Goal: Navigation & Orientation: Find specific page/section

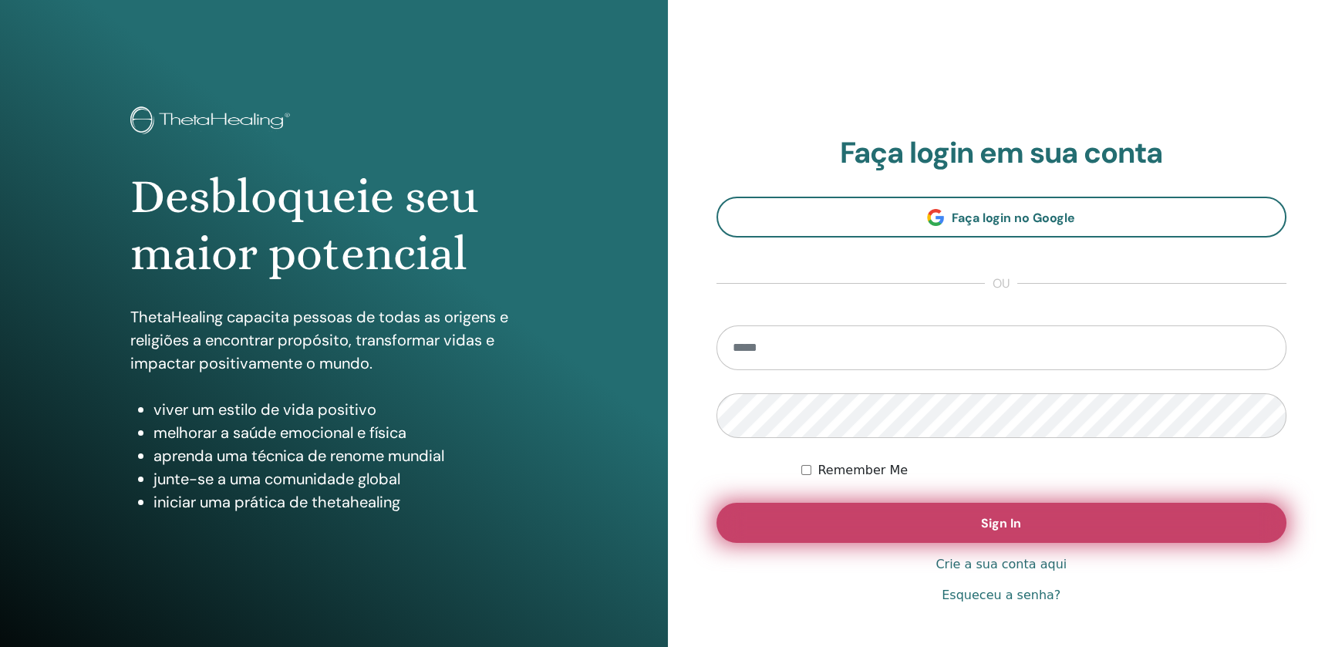
type input "**********"
click at [990, 522] on span "Sign In" at bounding box center [1001, 523] width 40 height 16
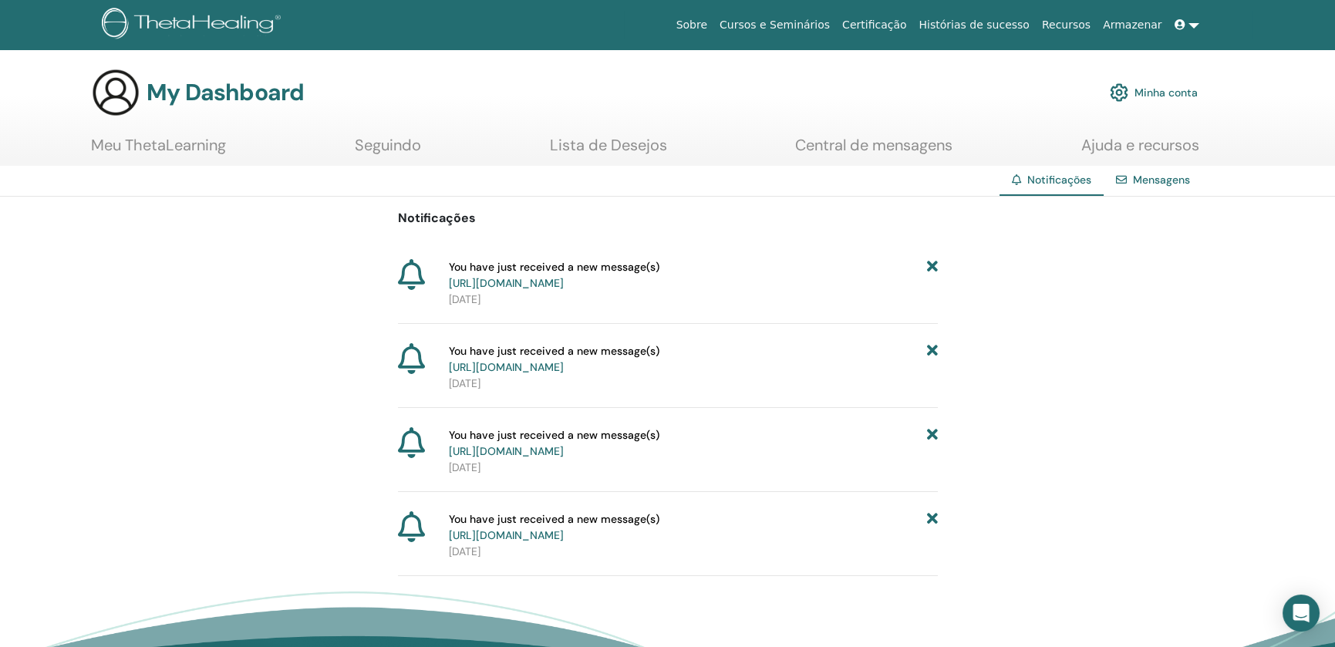
click at [1153, 90] on link "Minha conta" at bounding box center [1153, 93] width 88 height 34
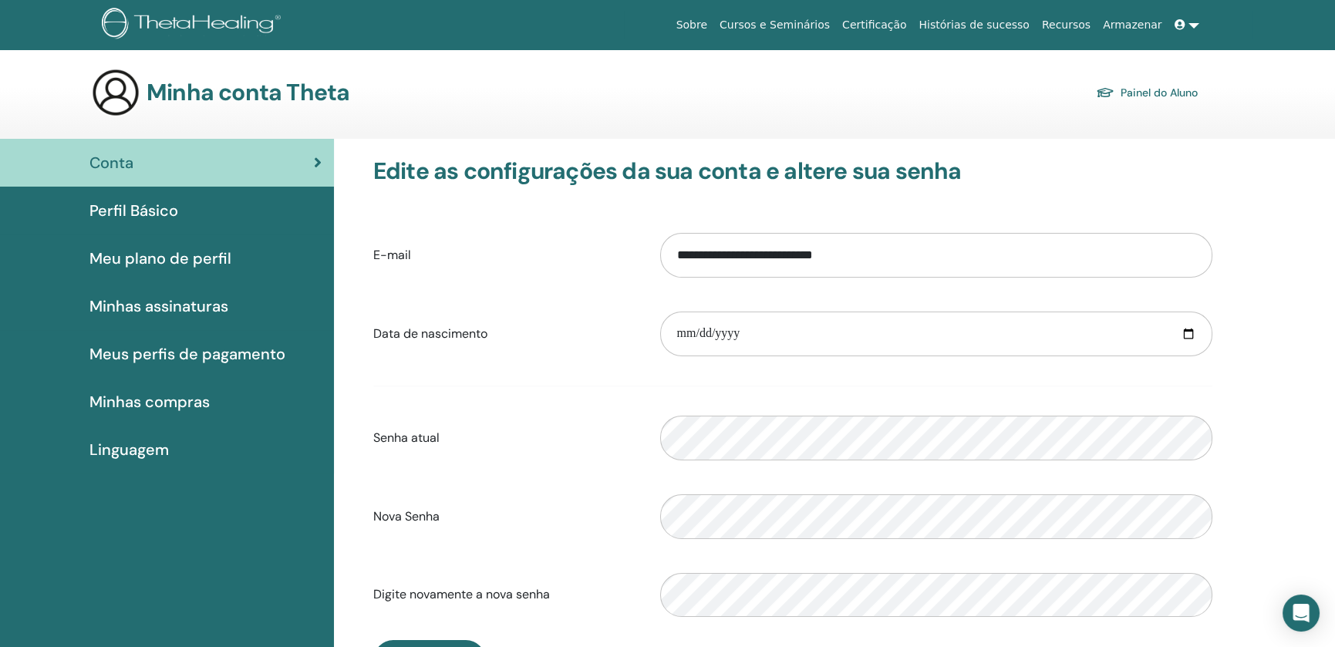
click at [123, 305] on span "Minhas assinaturas" at bounding box center [158, 306] width 139 height 23
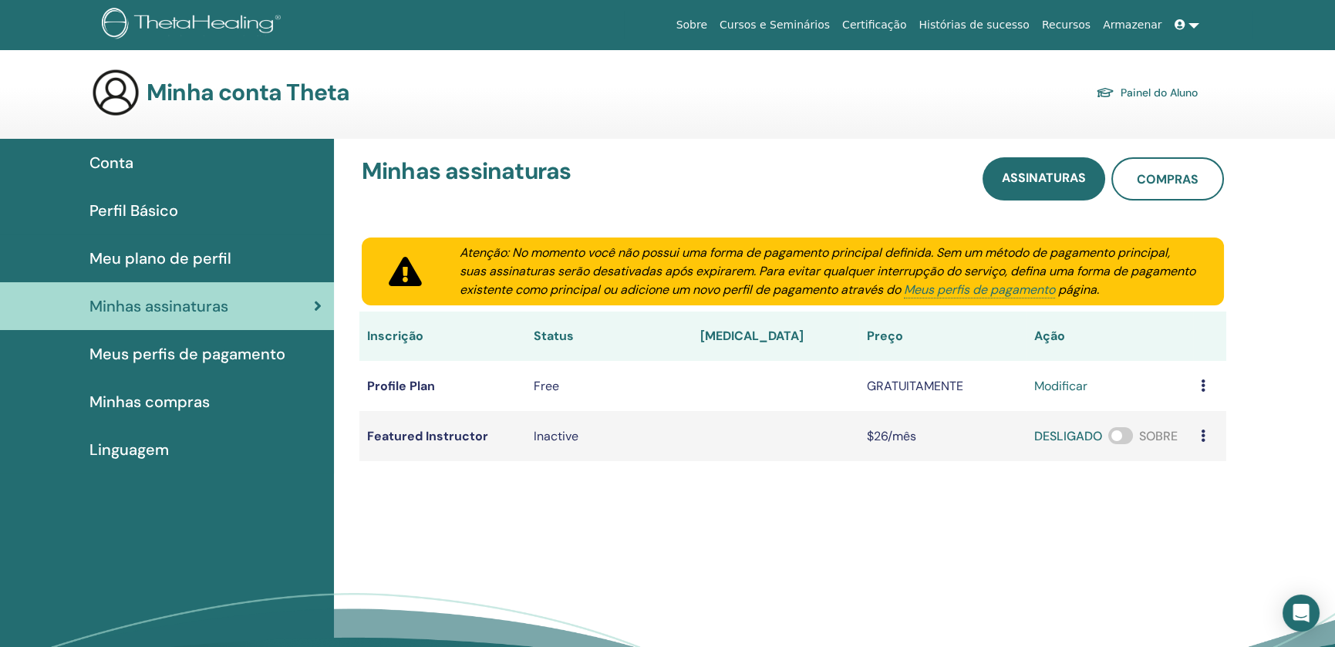
click at [220, 357] on span "Meus perfis de pagamento" at bounding box center [187, 353] width 196 height 23
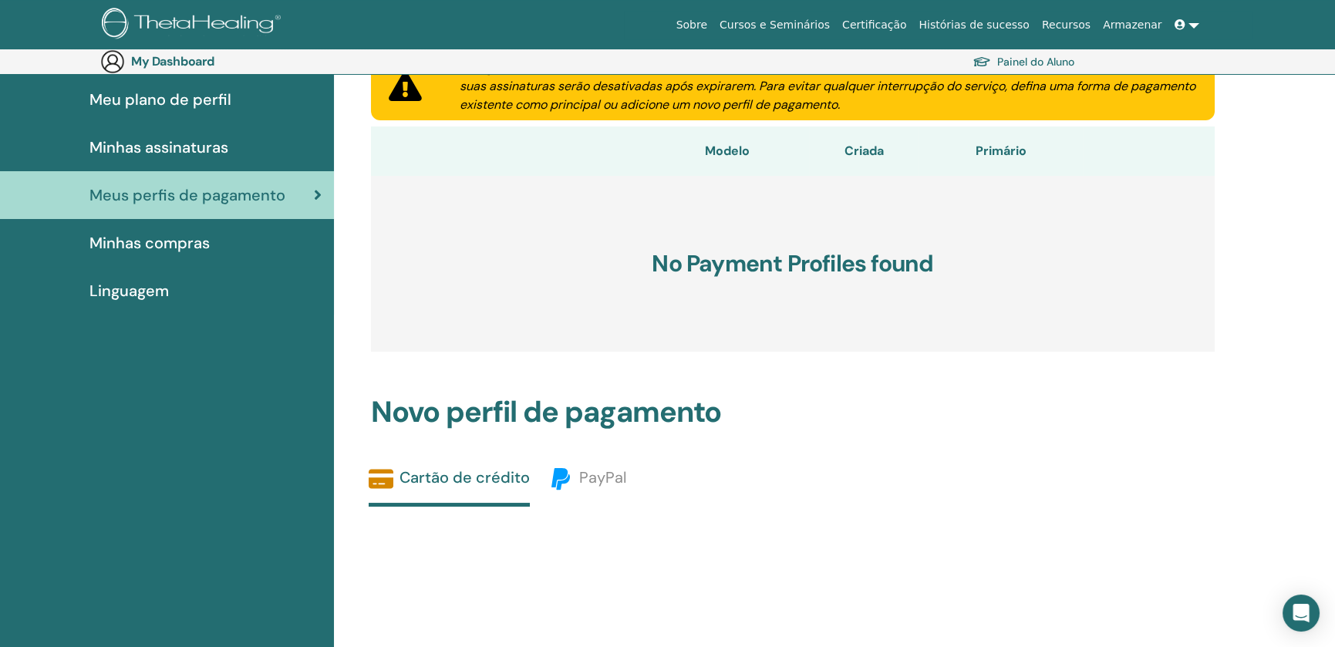
scroll to position [178, 0]
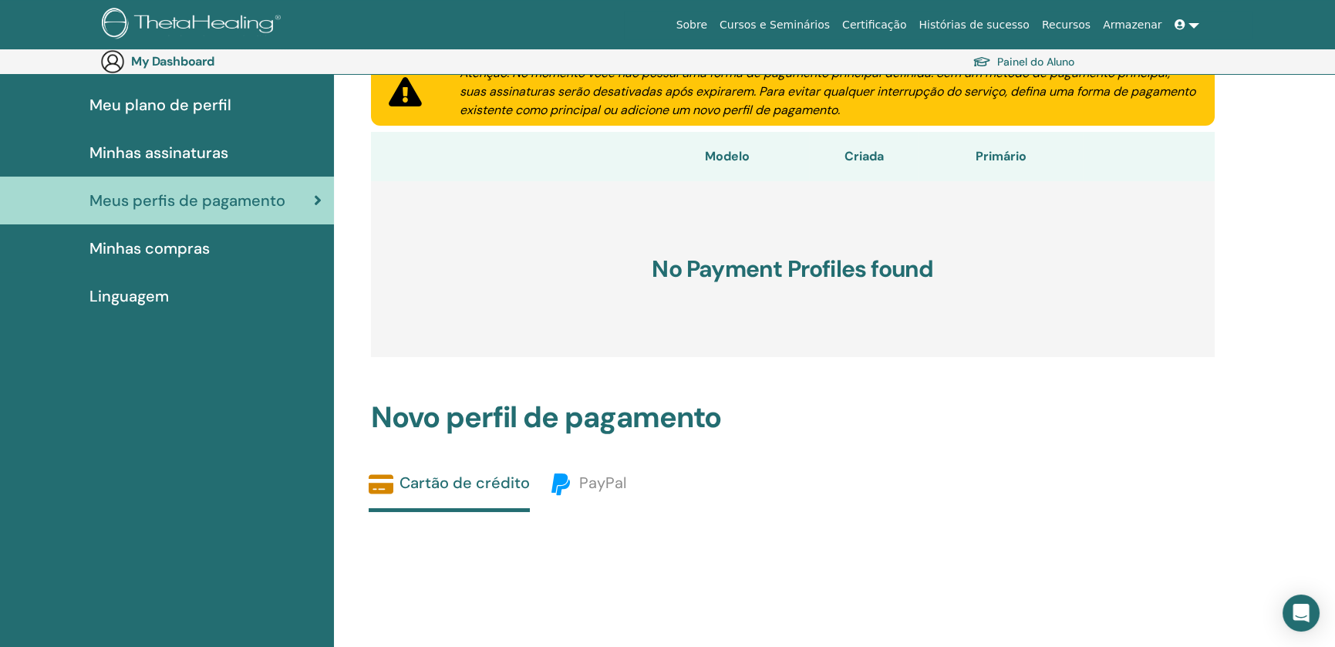
click at [144, 247] on span "Minhas compras" at bounding box center [149, 248] width 120 height 23
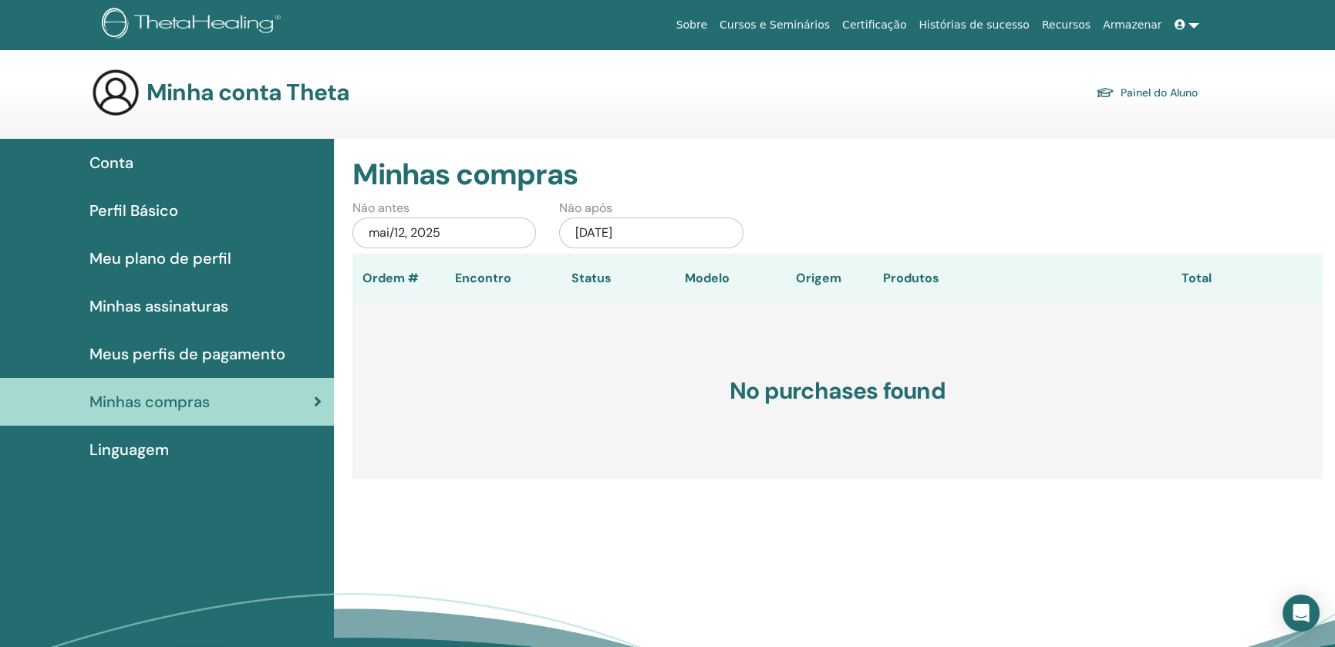
click at [117, 160] on span "Conta" at bounding box center [111, 162] width 44 height 23
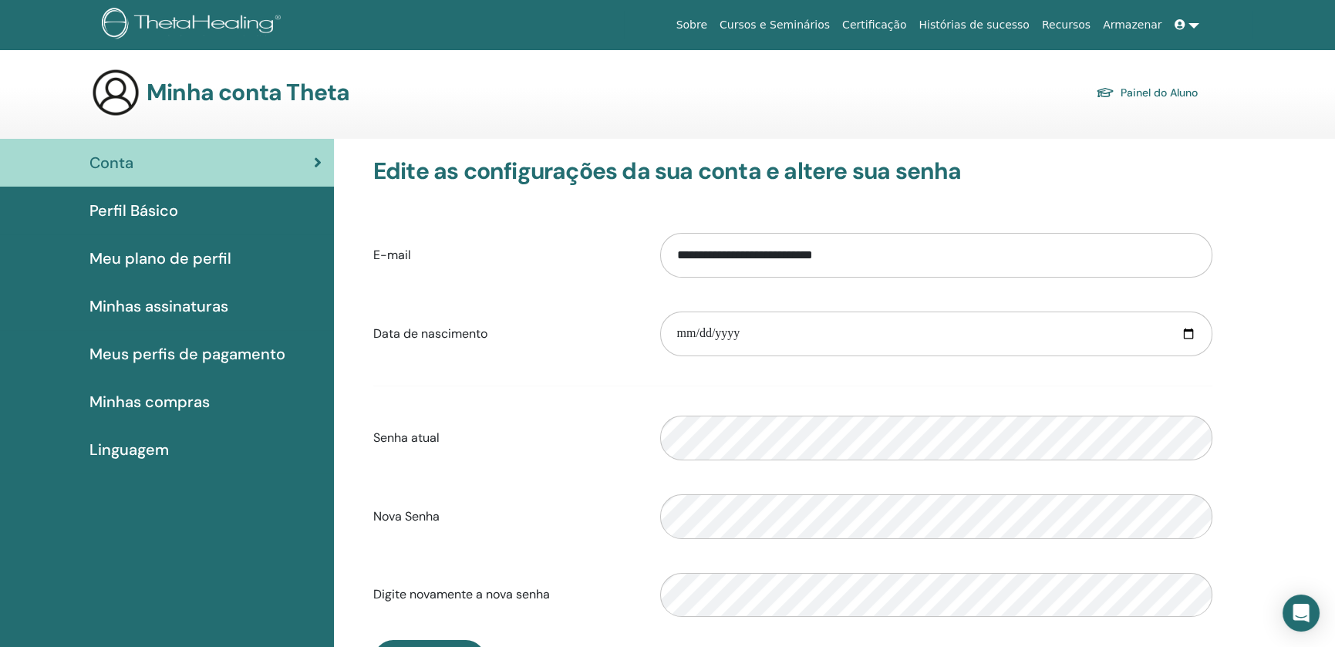
click at [1170, 90] on link "Painel do Aluno" at bounding box center [1147, 93] width 102 height 22
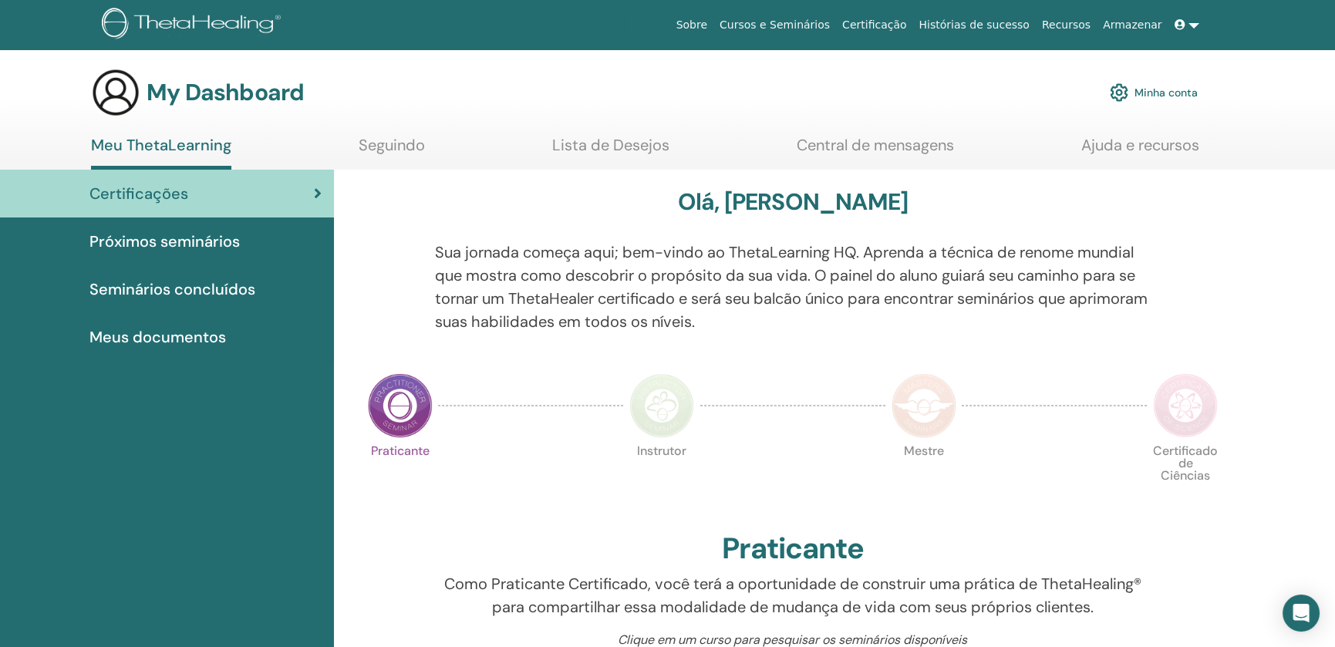
click at [193, 334] on span "Meus documentos" at bounding box center [157, 336] width 136 height 23
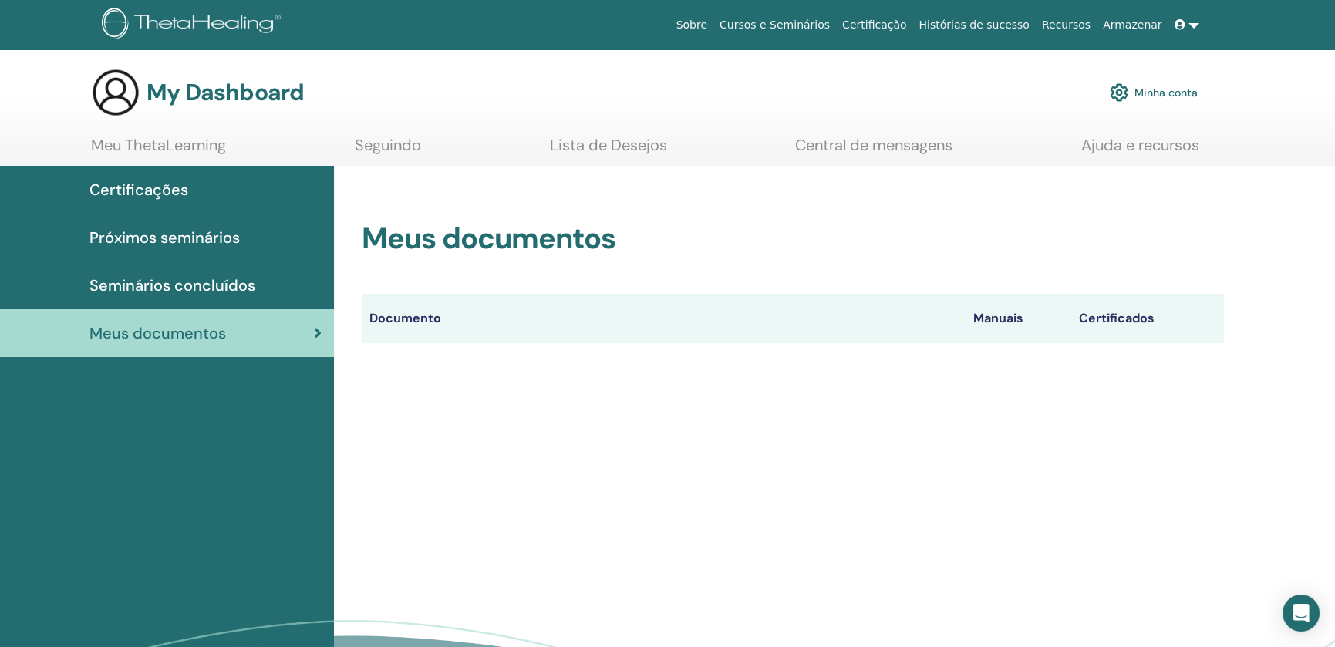
scroll to position [77, 0]
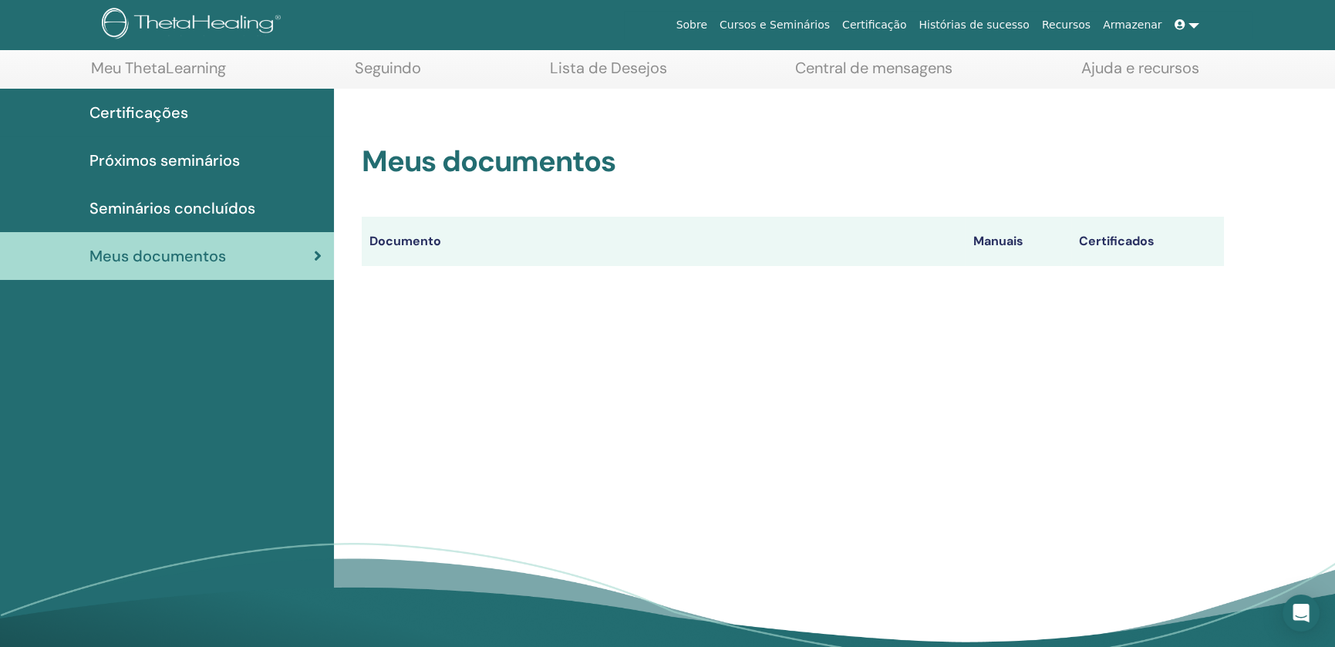
click at [177, 207] on span "Seminários concluídos" at bounding box center [172, 208] width 166 height 23
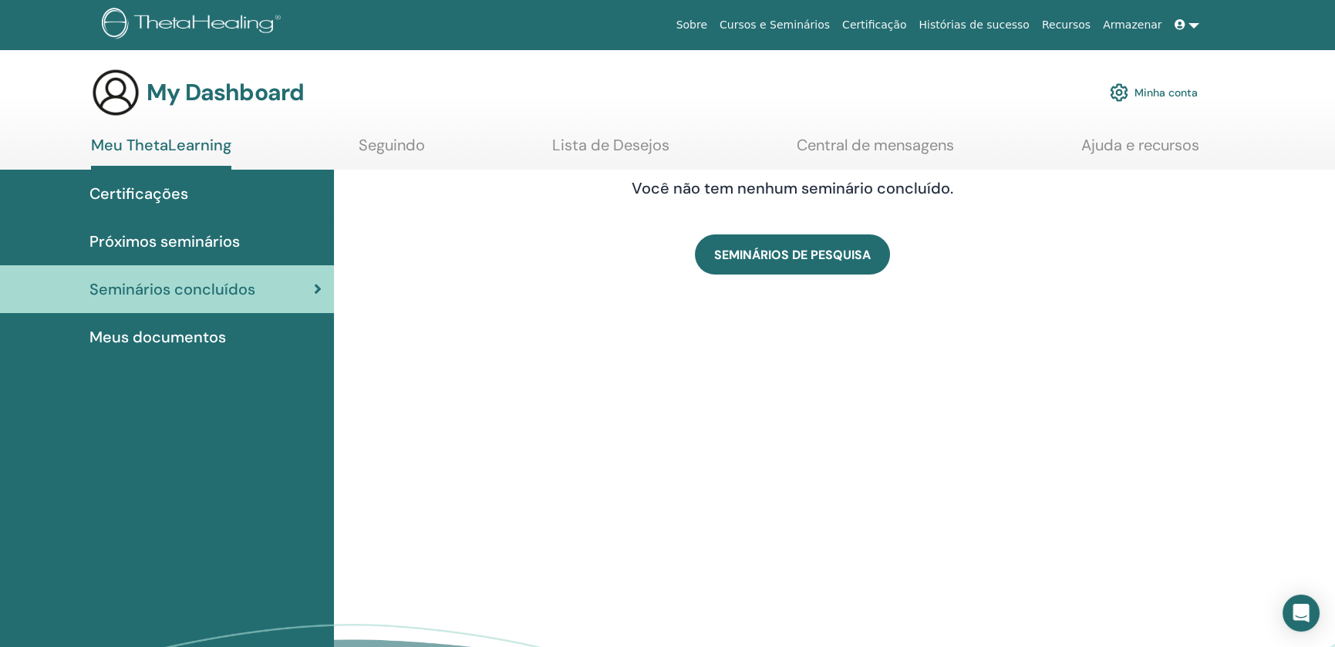
click at [147, 334] on span "Meus documentos" at bounding box center [157, 336] width 136 height 23
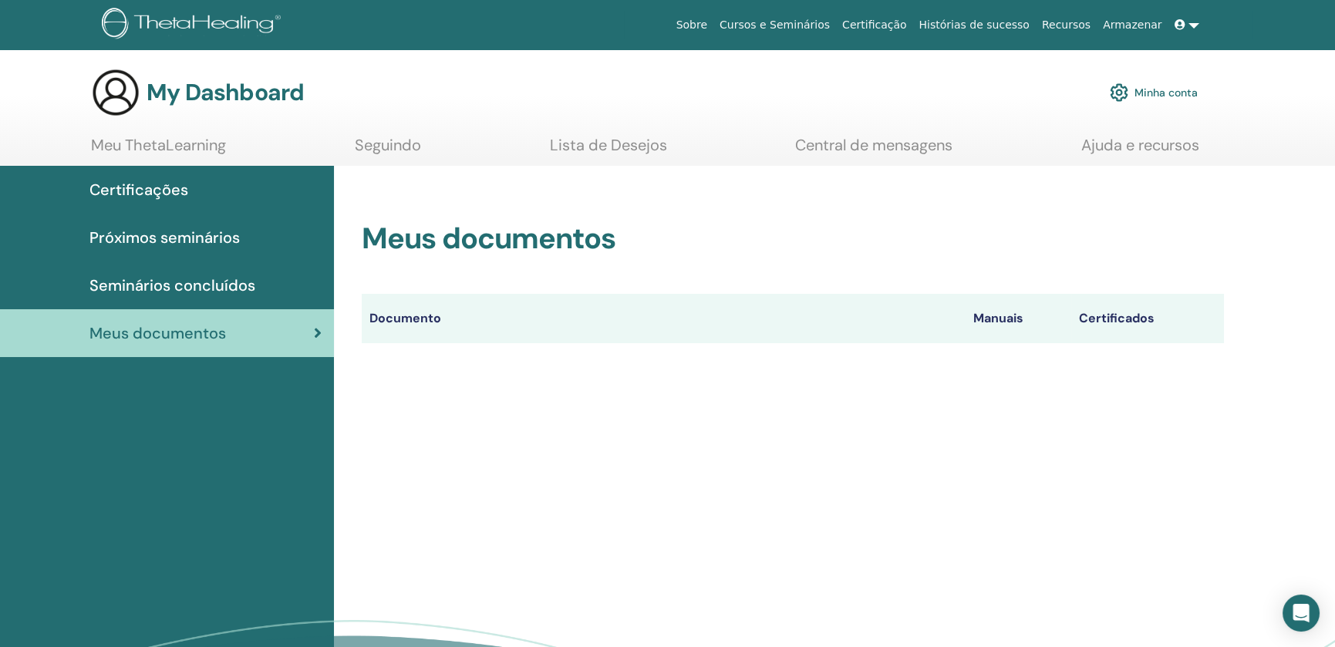
click at [140, 184] on span "Certificações" at bounding box center [138, 189] width 99 height 23
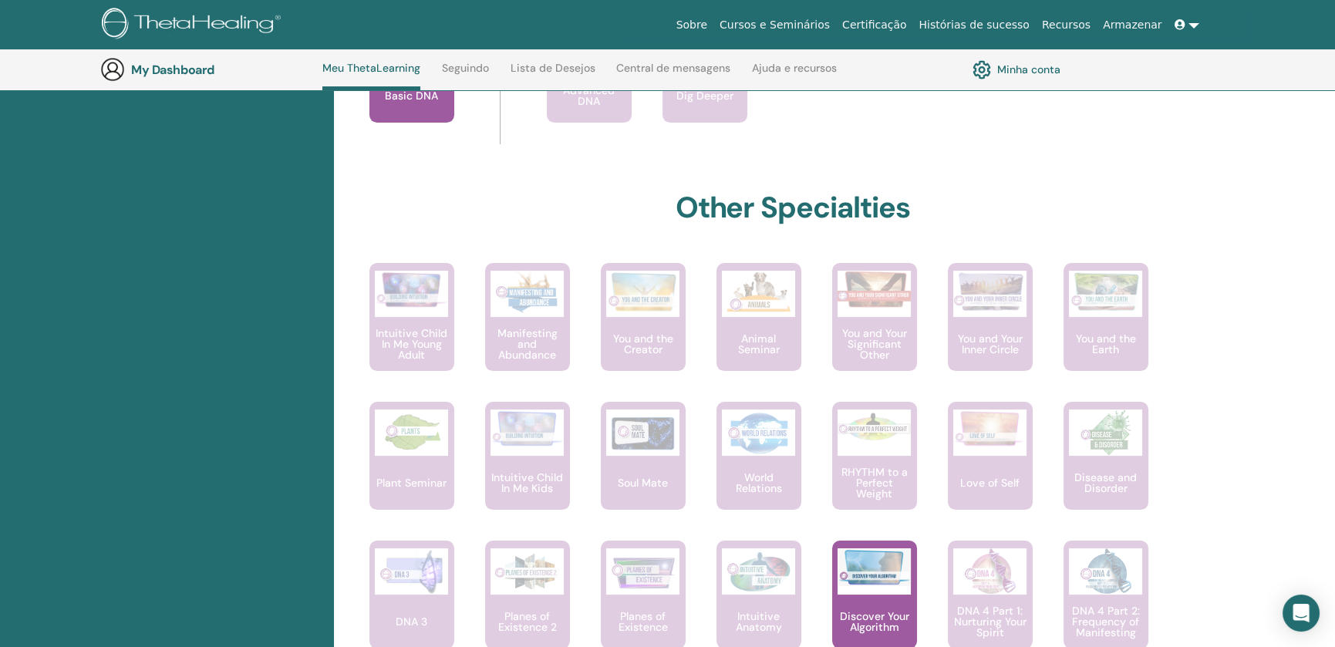
scroll to position [733, 0]
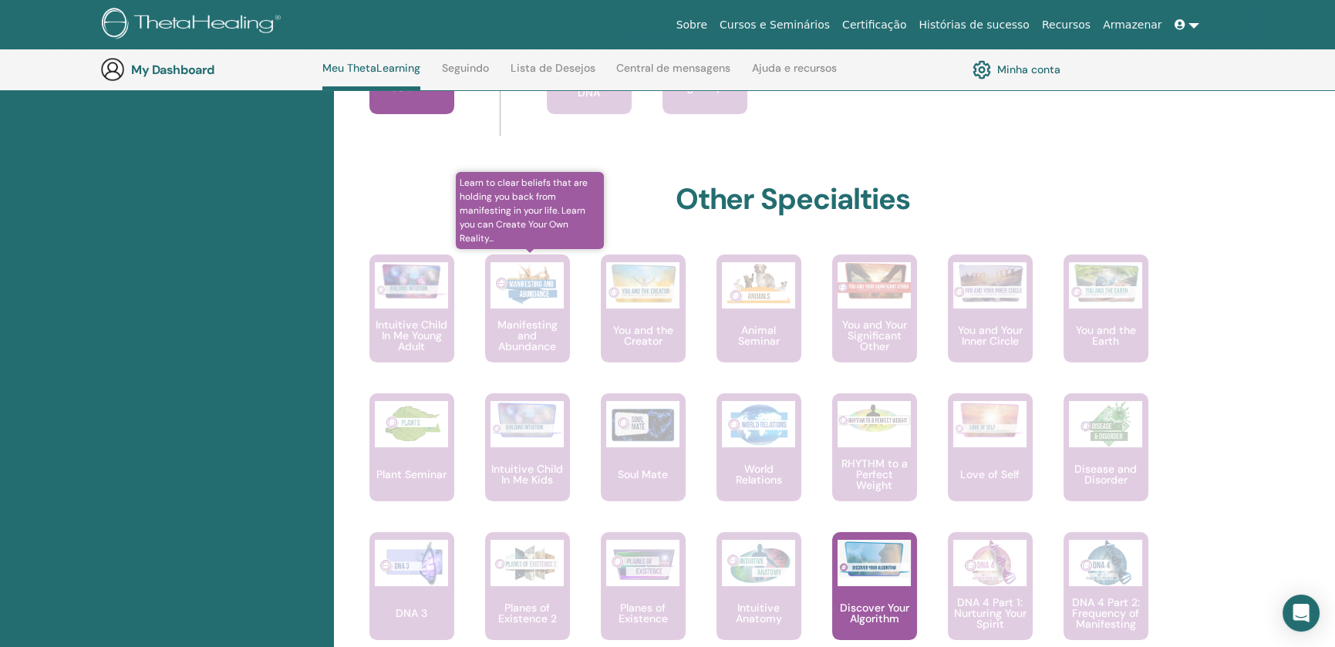
click at [518, 319] on p "Manifesting and Abundance" at bounding box center [527, 335] width 85 height 32
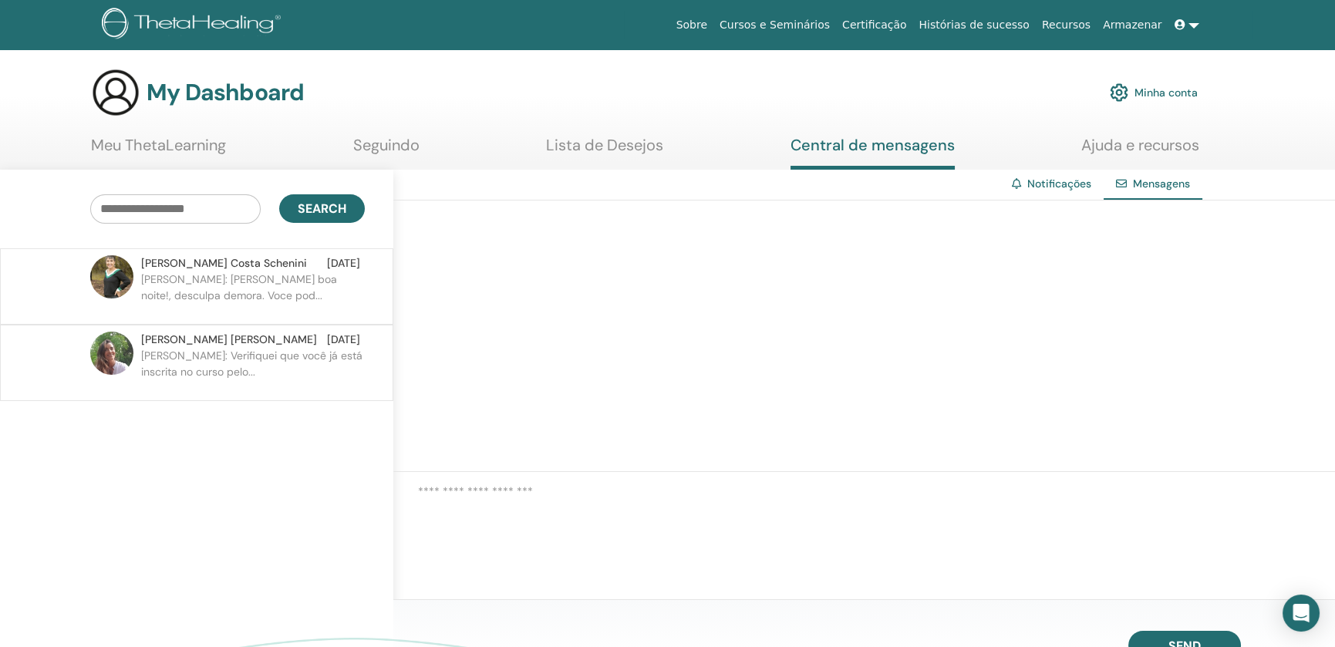
click at [199, 281] on p "[PERSON_NAME]: [PERSON_NAME] boa noite!, desculpa demora. Voce pod..." at bounding box center [253, 294] width 224 height 46
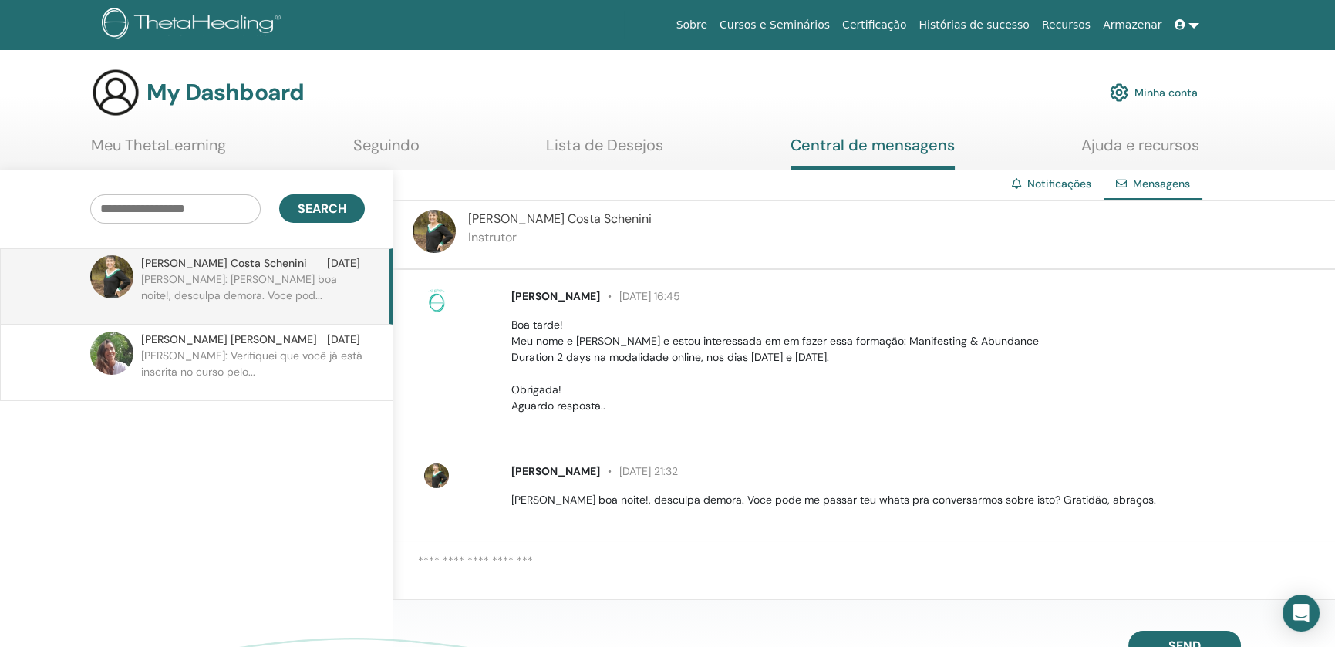
scroll to position [9, 0]
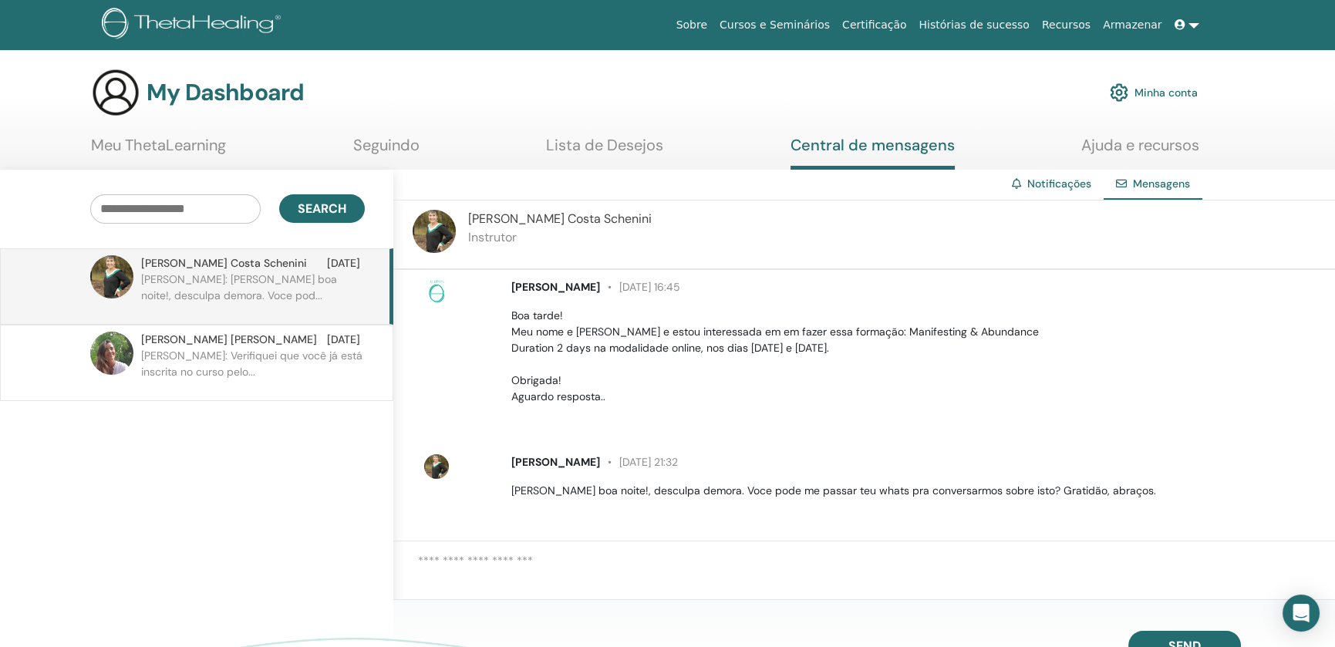
click at [194, 360] on p "[PERSON_NAME]: Verifiquei que você já está inscrita no curso pelo..." at bounding box center [253, 371] width 224 height 46
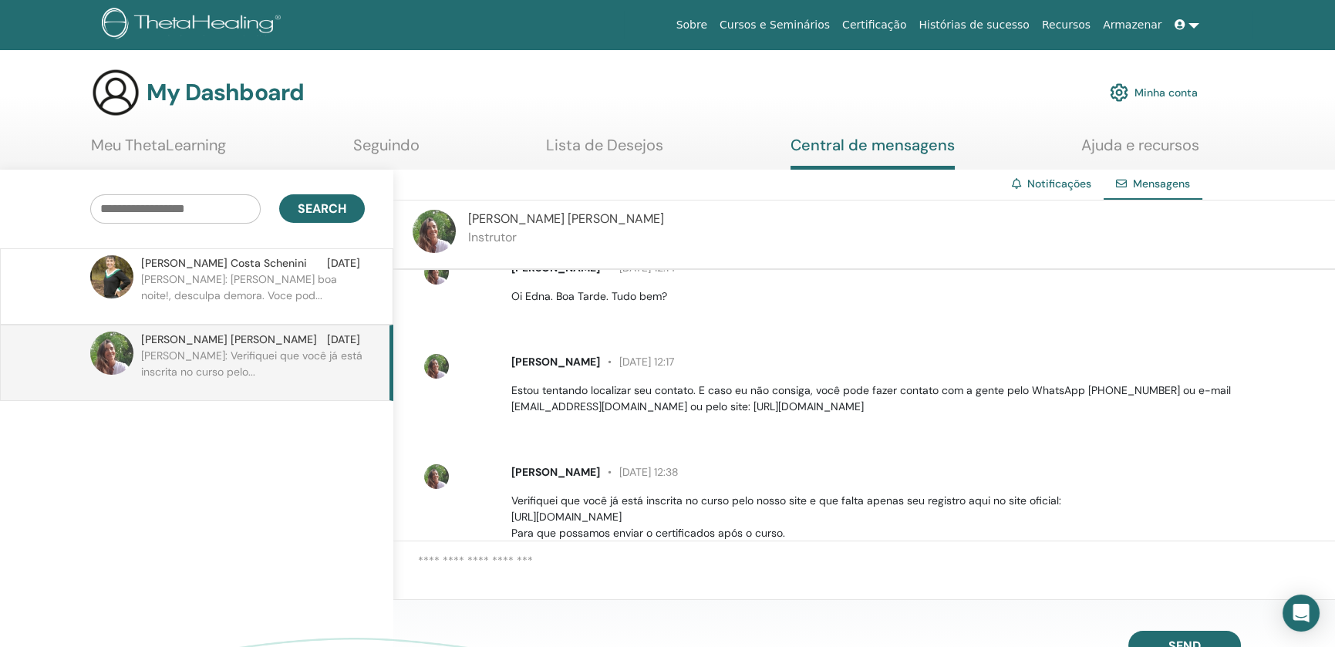
scroll to position [247, 0]
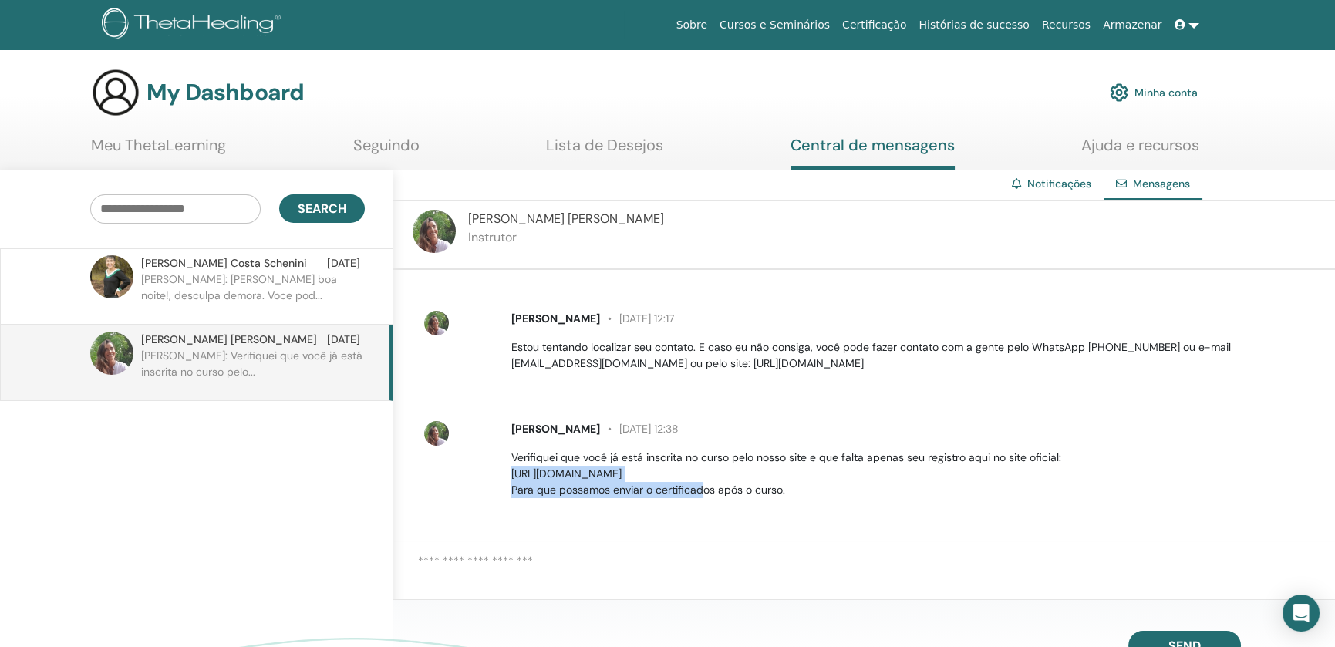
drag, startPoint x: 512, startPoint y: 469, endPoint x: 812, endPoint y: 473, distance: 300.0
click at [812, 473] on p "Verifiquei que você já está inscrita no curso pelo nosso site e que falta apena…" at bounding box center [914, 474] width 806 height 49
copy p "[URL][DOMAIN_NAME]"
click at [1157, 89] on link "Minha conta" at bounding box center [1153, 93] width 88 height 34
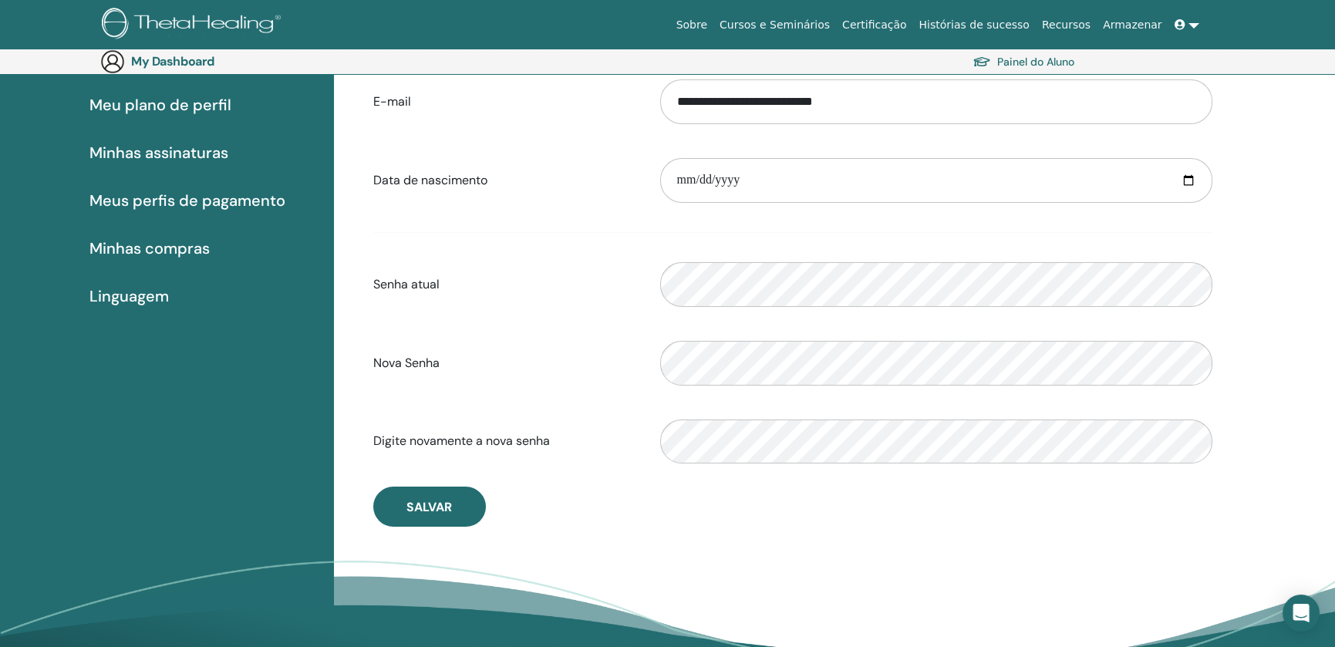
scroll to position [77, 0]
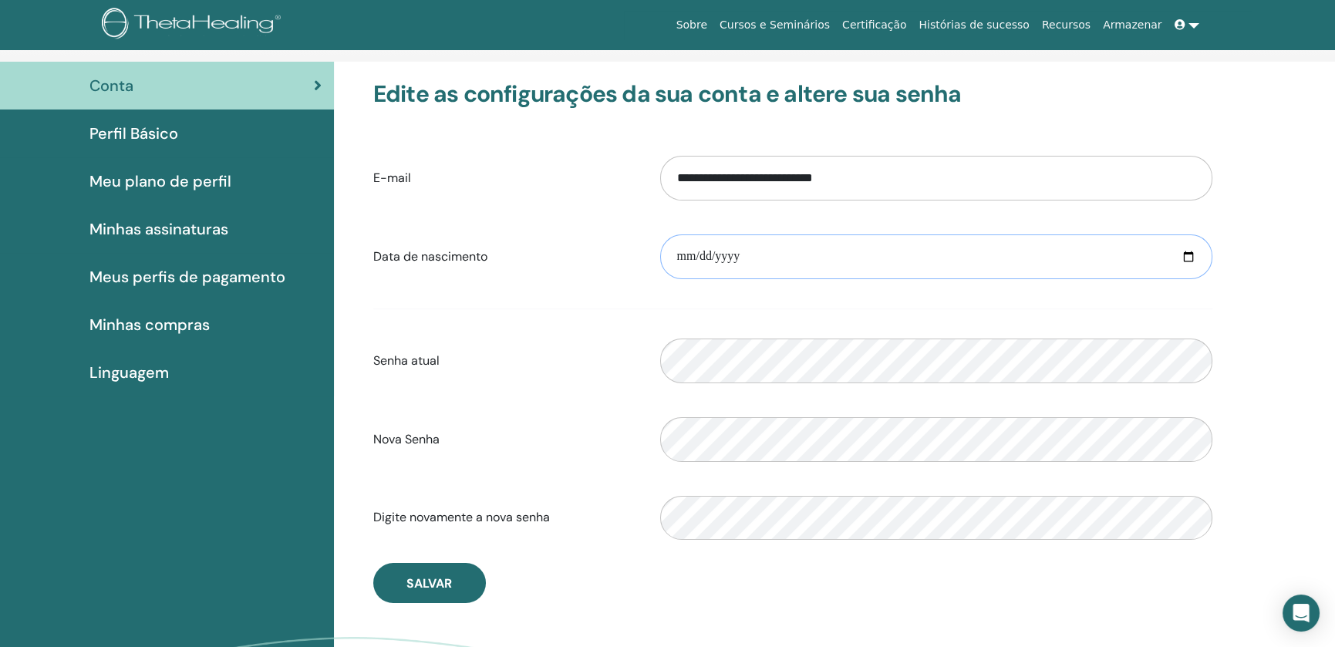
click at [675, 255] on input "date" at bounding box center [936, 256] width 552 height 45
type input "**********"
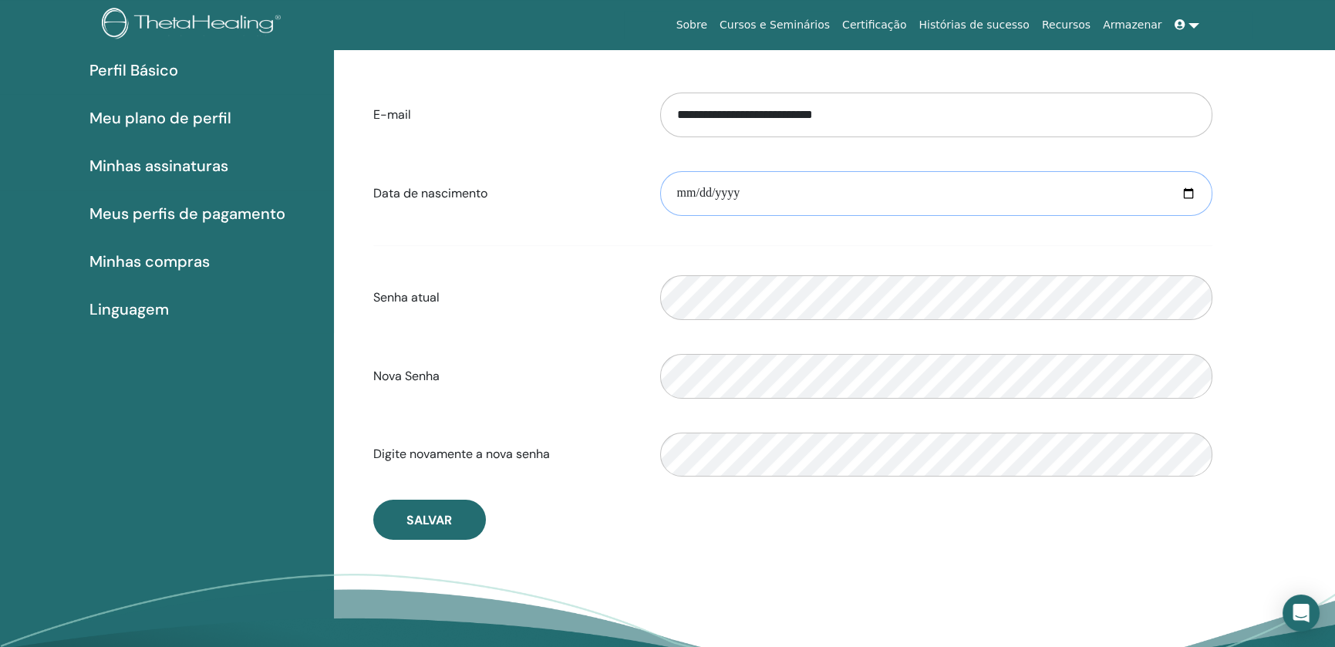
scroll to position [178, 0]
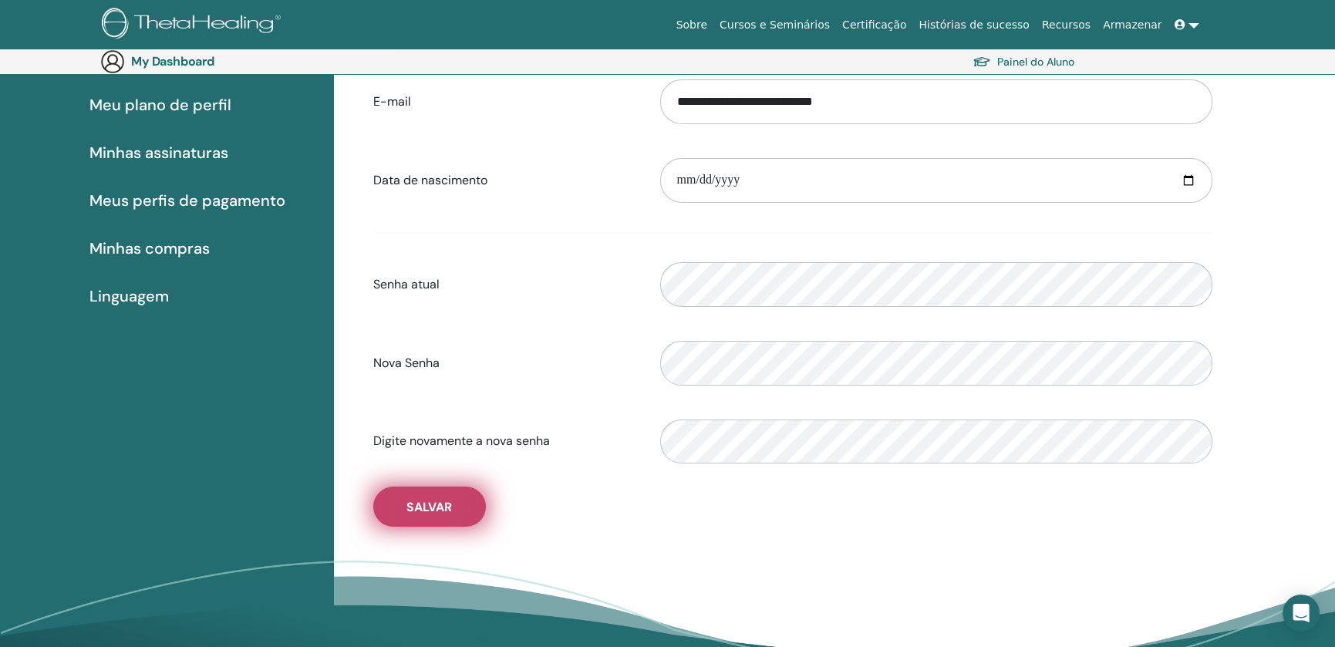
click at [428, 504] on span "Salvar" at bounding box center [428, 507] width 45 height 16
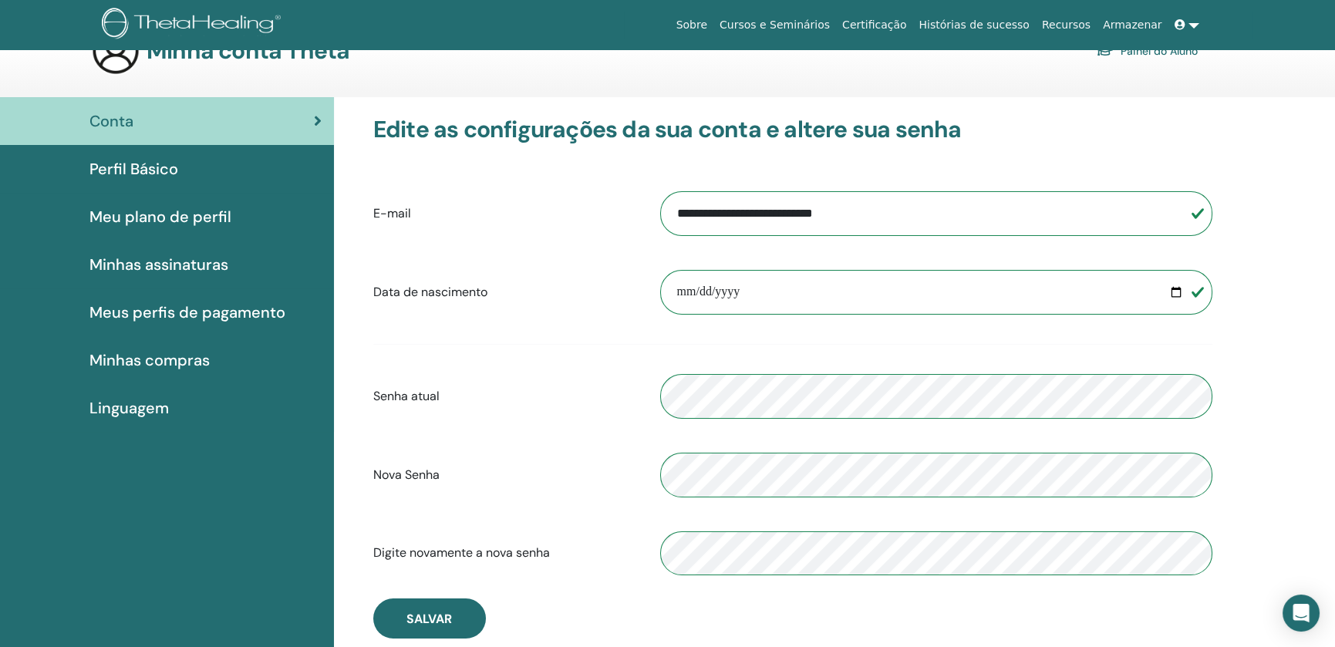
scroll to position [0, 0]
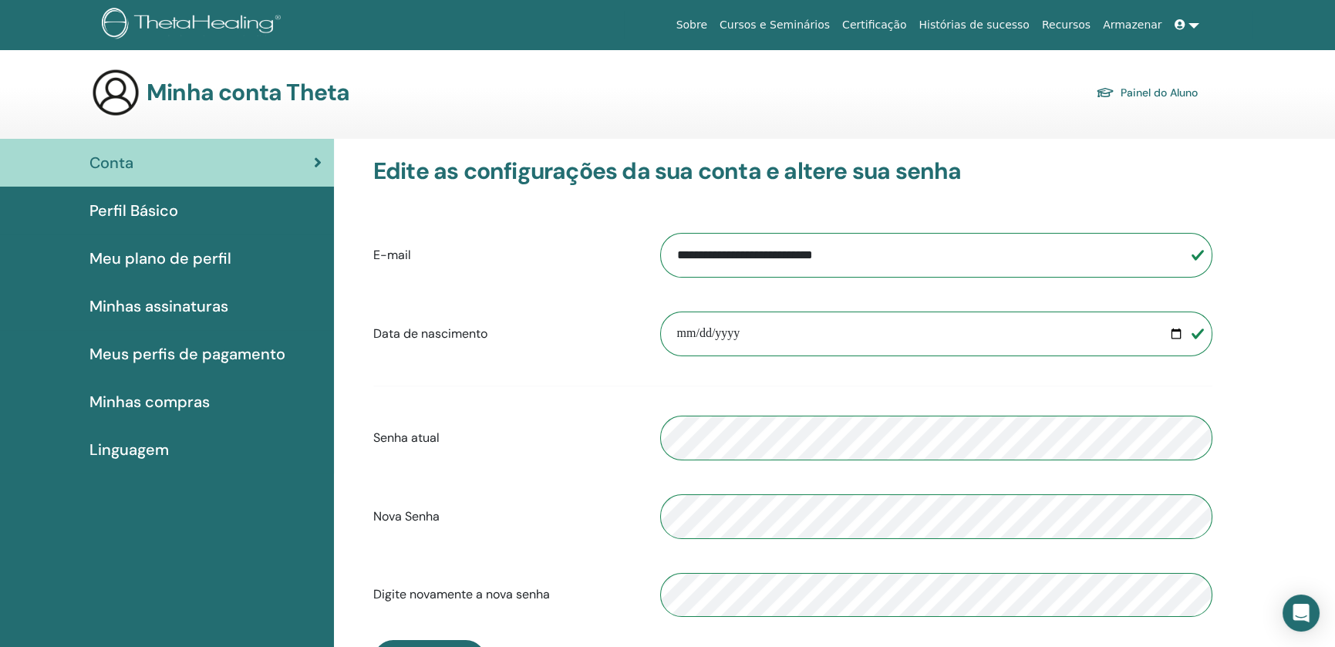
click at [154, 207] on span "Perfil Básico" at bounding box center [133, 210] width 89 height 23
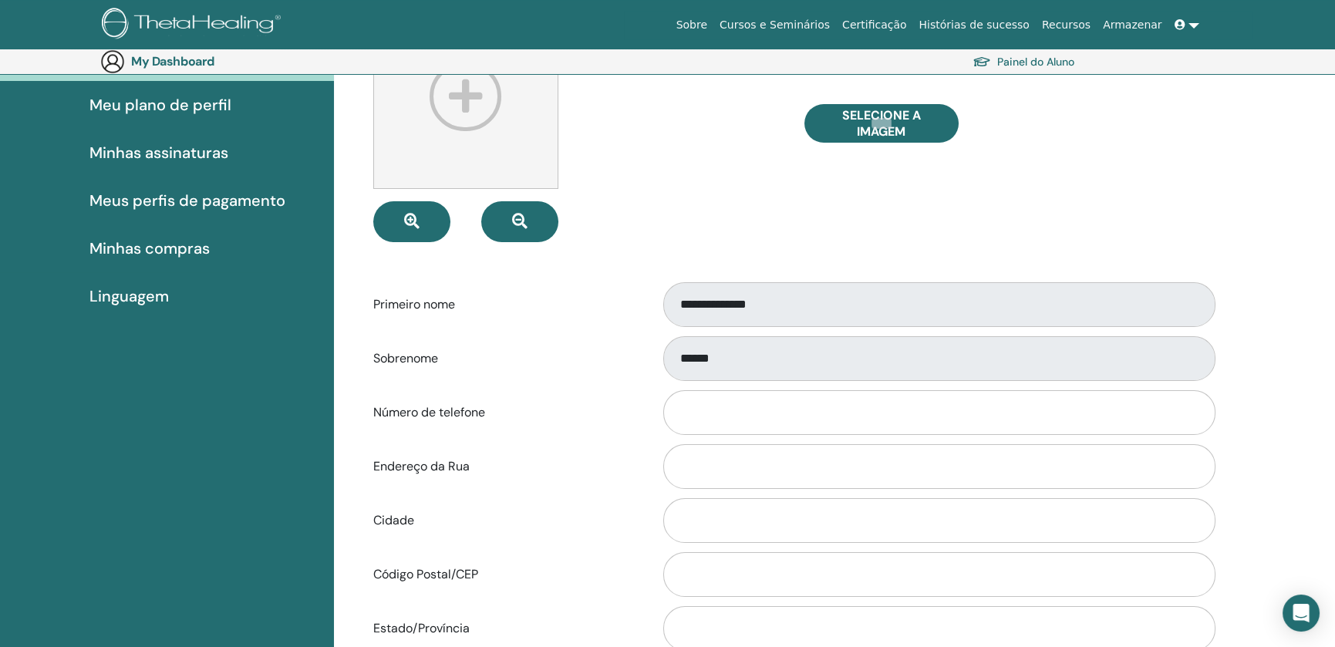
scroll to position [77, 0]
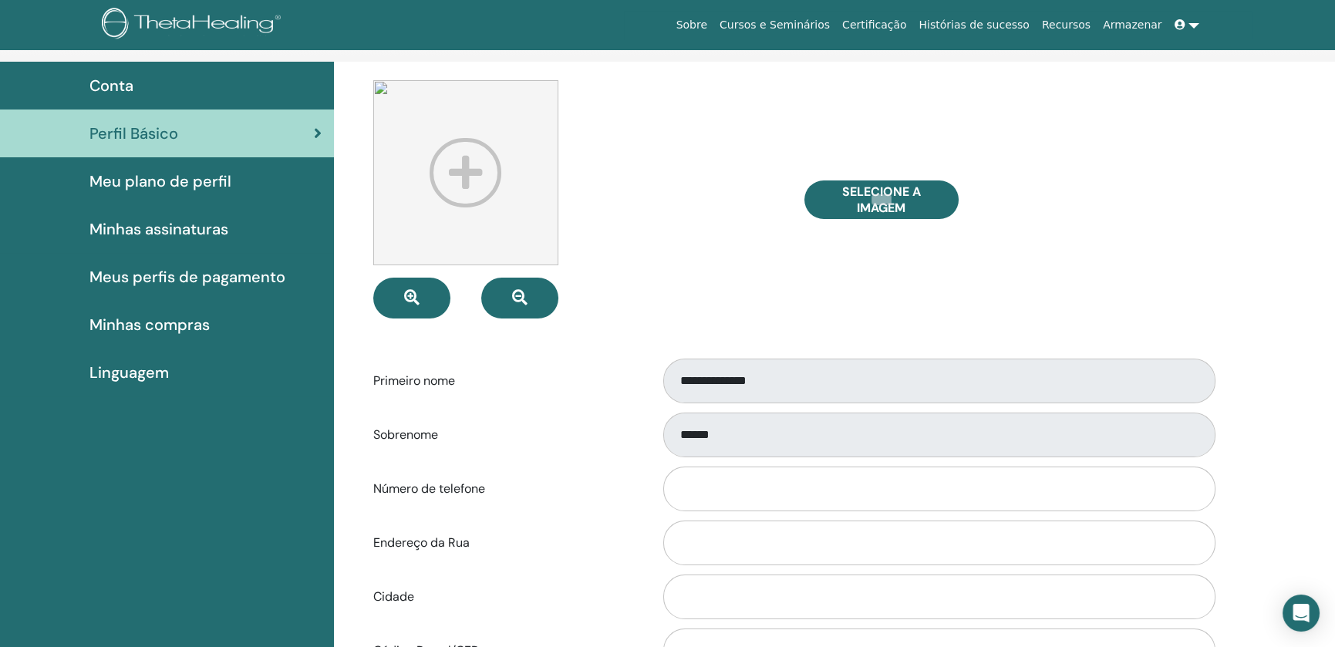
click at [150, 181] on span "Meu plano de perfil" at bounding box center [160, 181] width 142 height 23
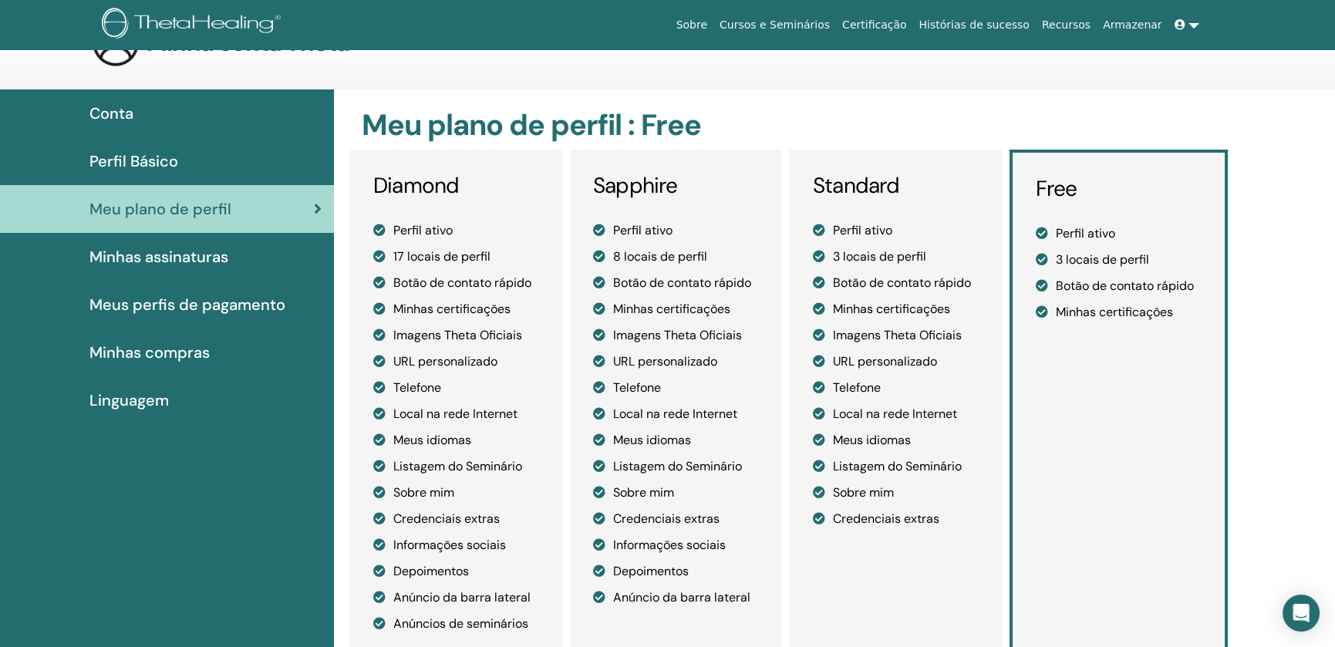
scroll to position [77, 0]
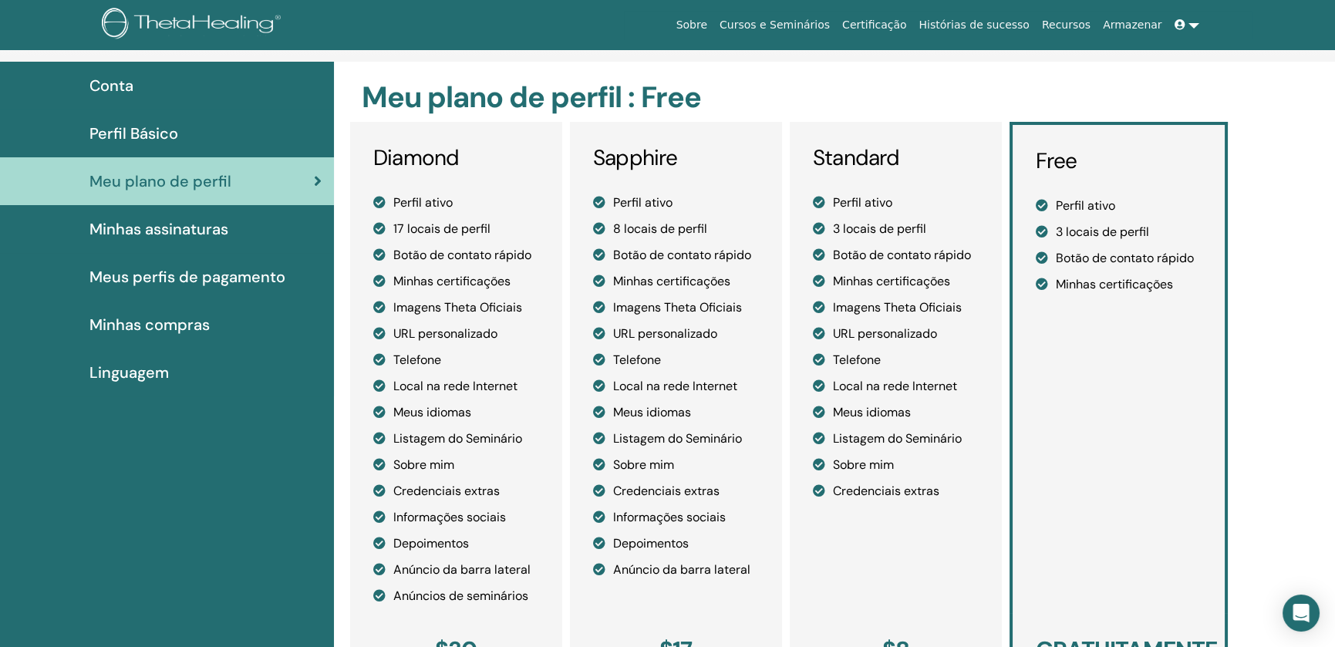
click at [151, 228] on span "Minhas assinaturas" at bounding box center [158, 228] width 139 height 23
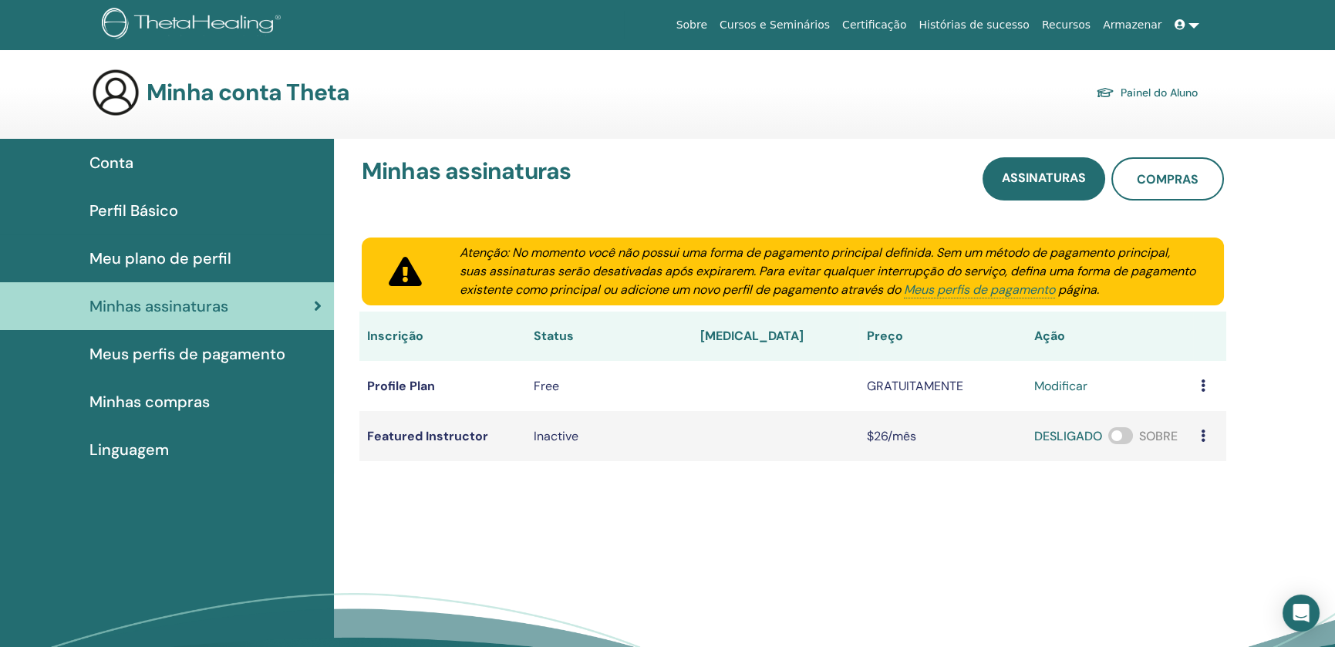
click at [217, 355] on span "Meus perfis de pagamento" at bounding box center [187, 353] width 196 height 23
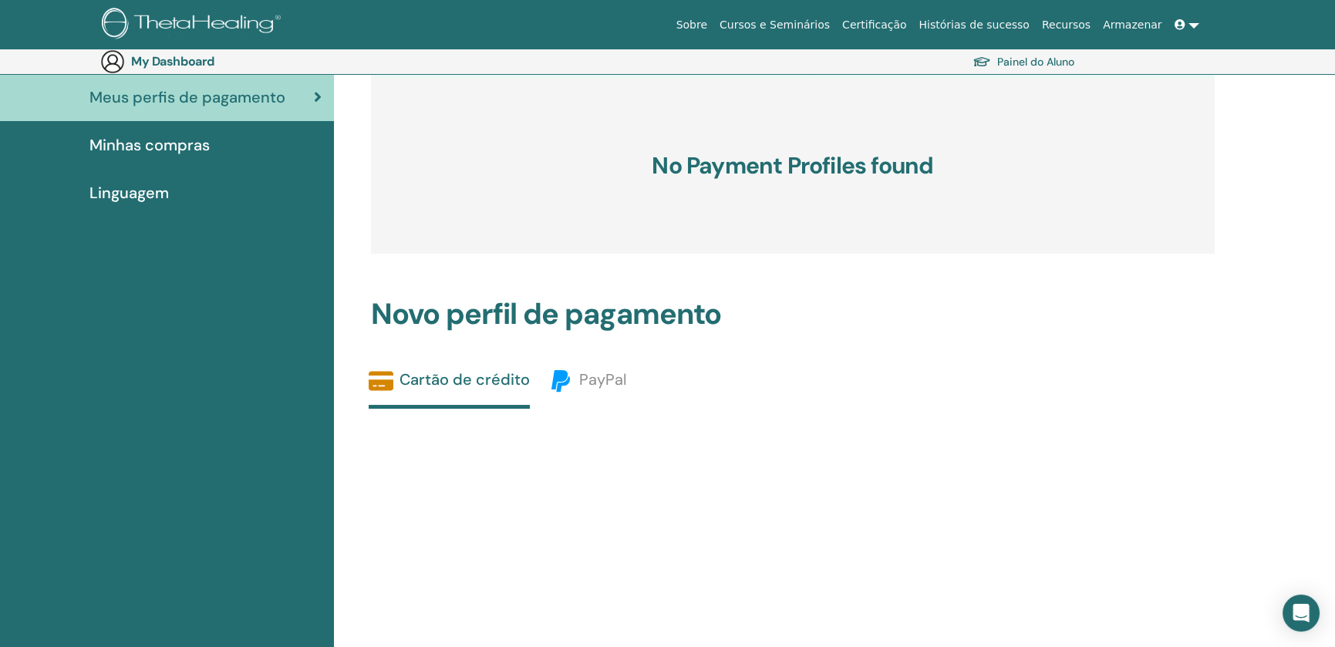
scroll to position [178, 0]
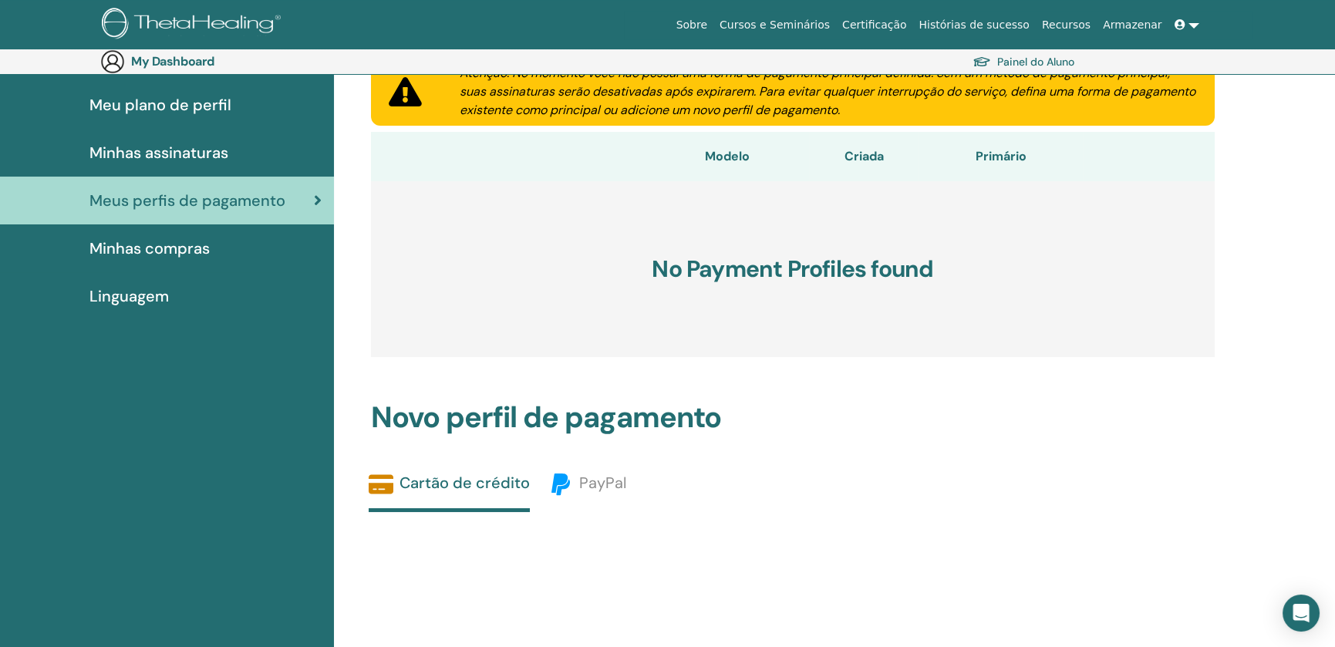
click at [200, 248] on span "Minhas compras" at bounding box center [149, 248] width 120 height 23
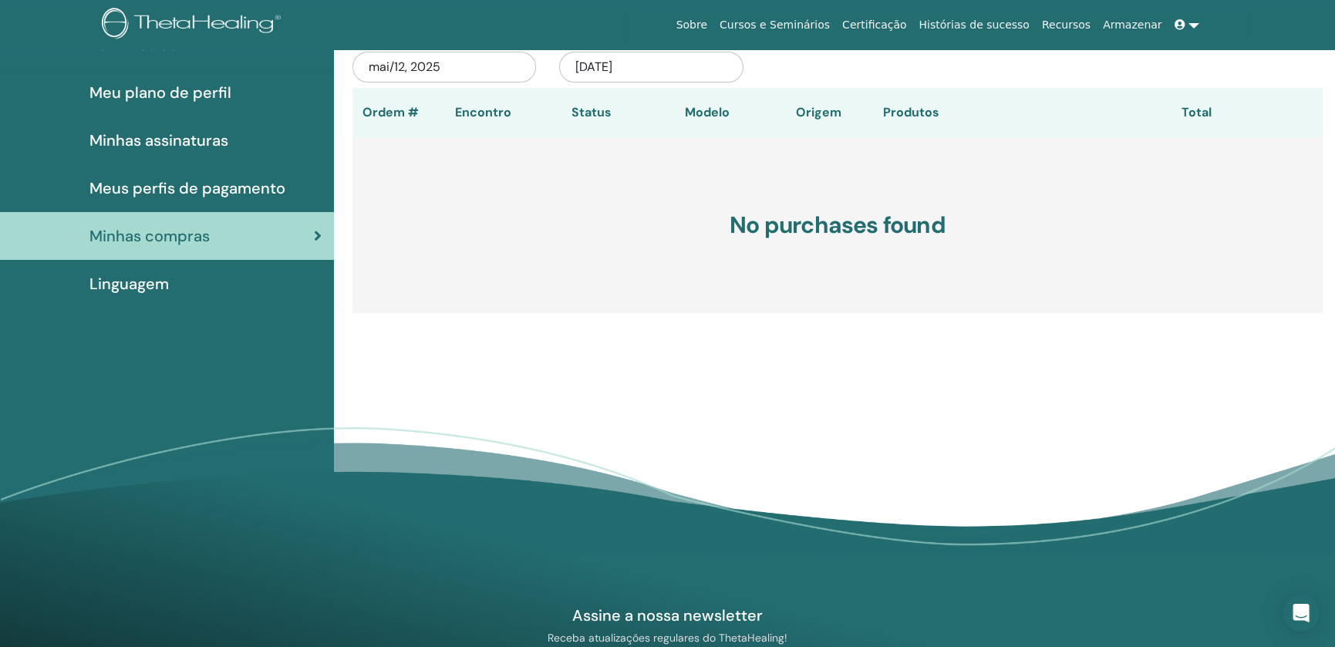
scroll to position [178, 0]
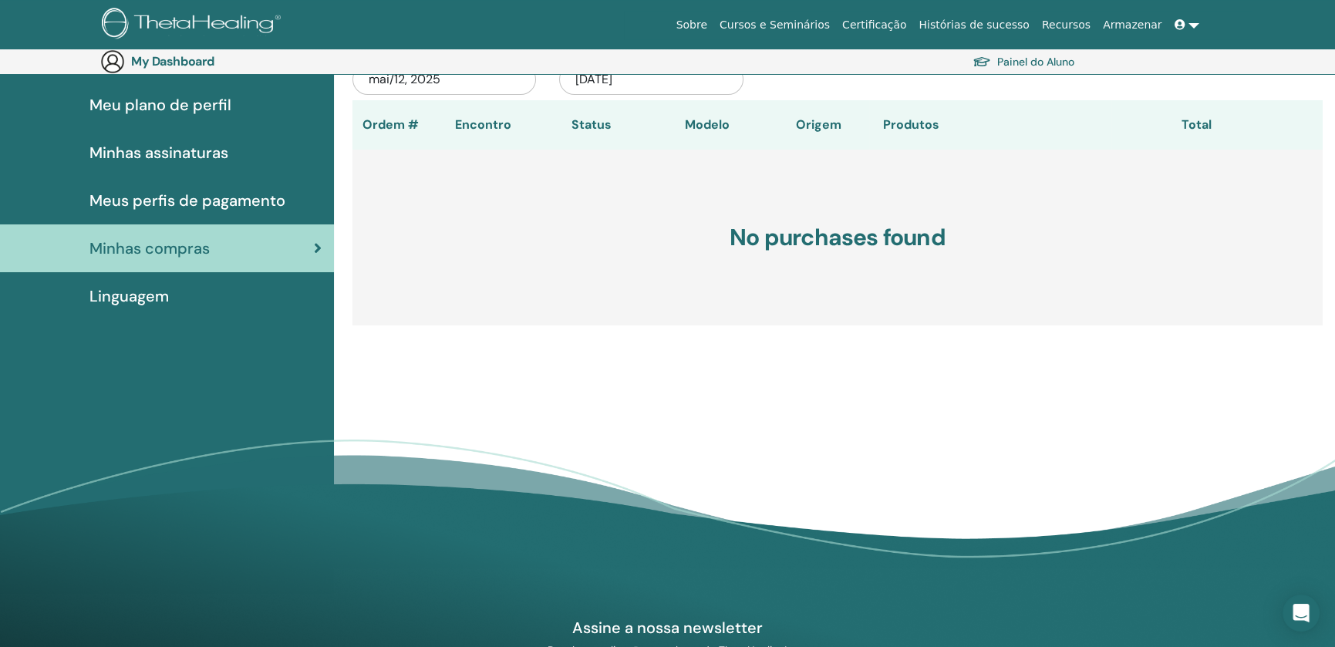
click at [145, 293] on span "Linguagem" at bounding box center [128, 296] width 79 height 23
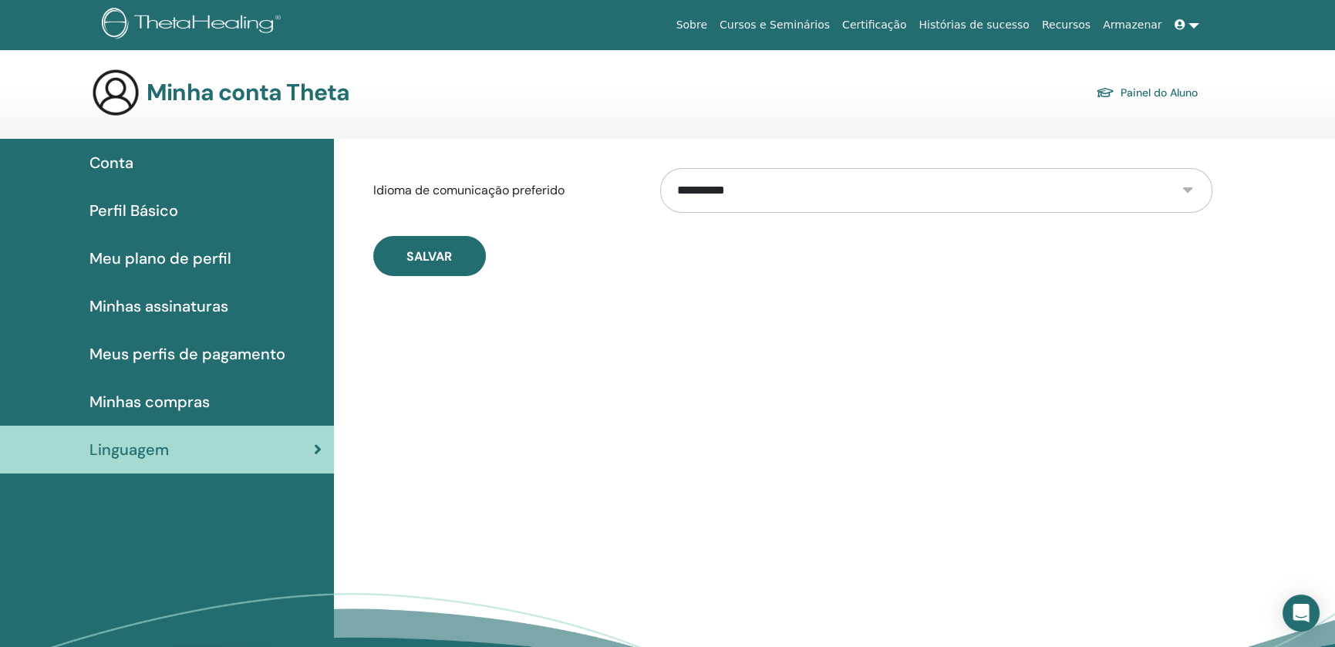
click at [899, 23] on link "Certificação" at bounding box center [874, 25] width 76 height 29
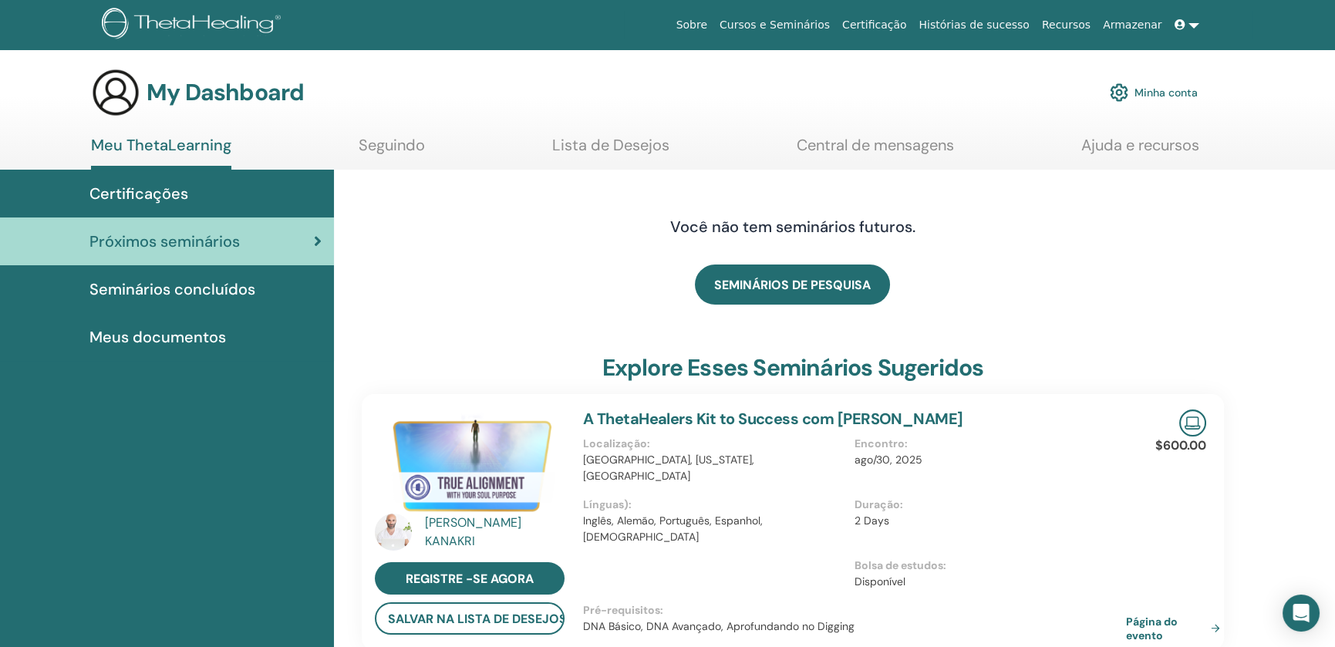
click at [180, 335] on span "Meus documentos" at bounding box center [157, 336] width 136 height 23
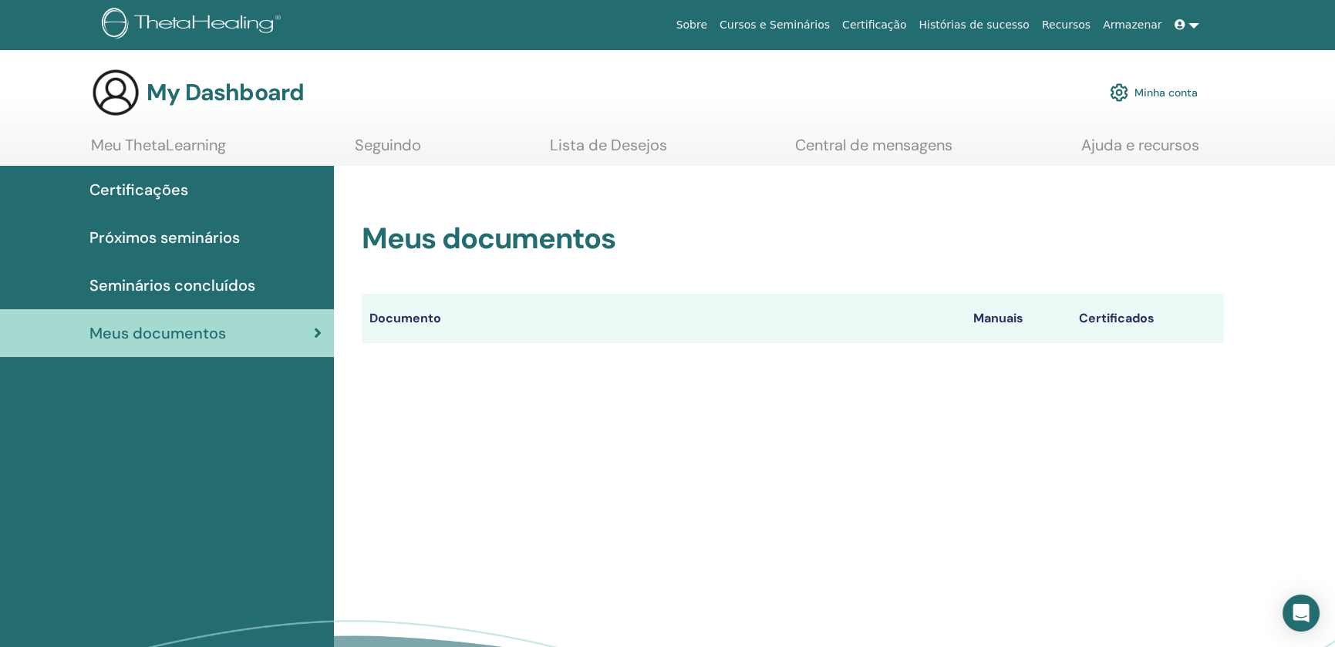
click at [225, 282] on span "Seminários concluídos" at bounding box center [172, 285] width 166 height 23
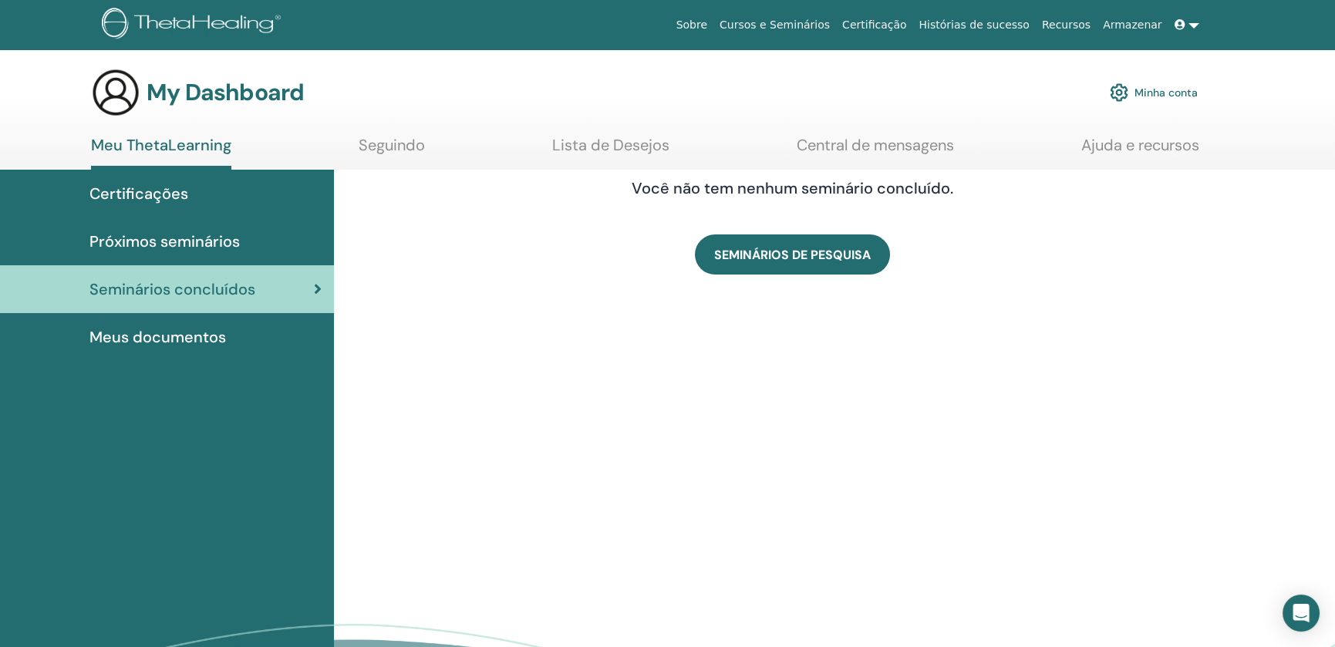
click at [166, 191] on span "Certificações" at bounding box center [138, 193] width 99 height 23
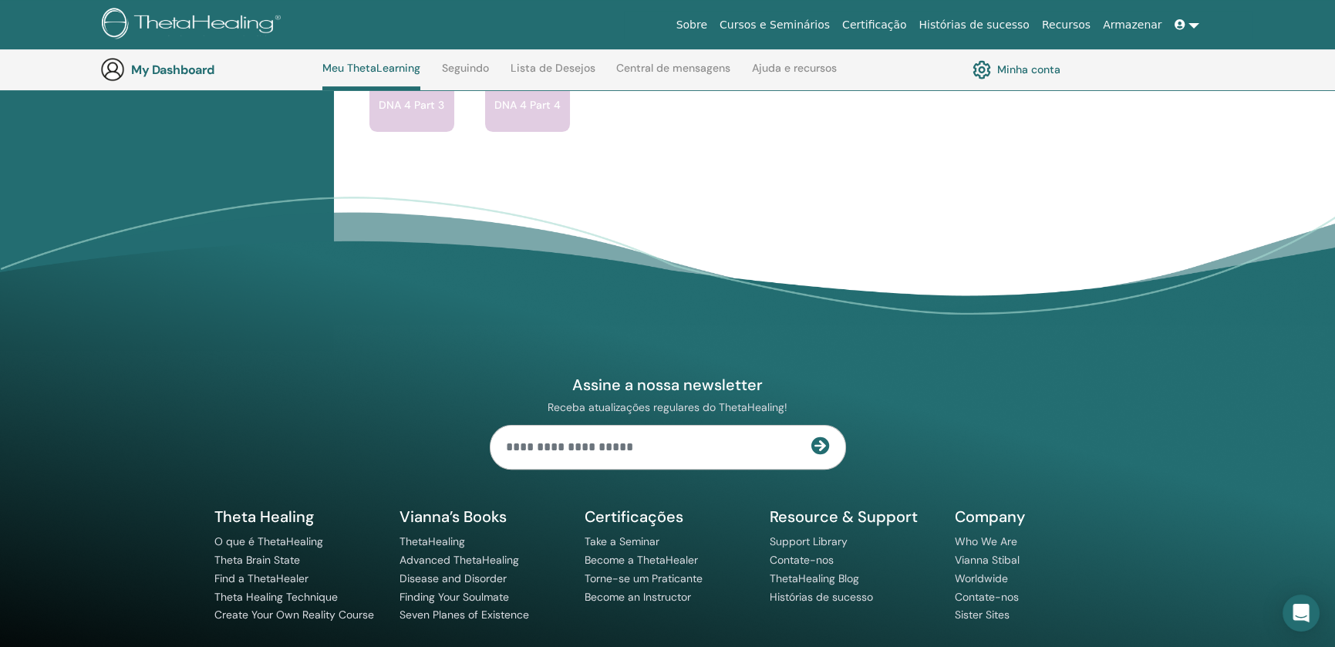
scroll to position [1427, 0]
